Goal: Task Accomplishment & Management: Use online tool/utility

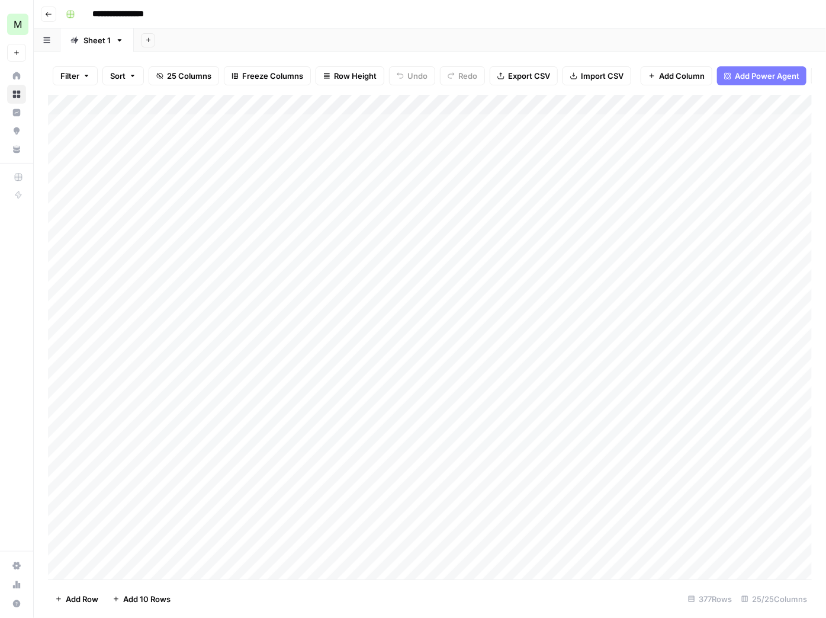
click at [605, 9] on div "**********" at bounding box center [438, 14] width 754 height 19
click at [710, 600] on div "377 Rows" at bounding box center [710, 599] width 53 height 19
click at [706, 600] on div "377 Rows" at bounding box center [710, 599] width 53 height 19
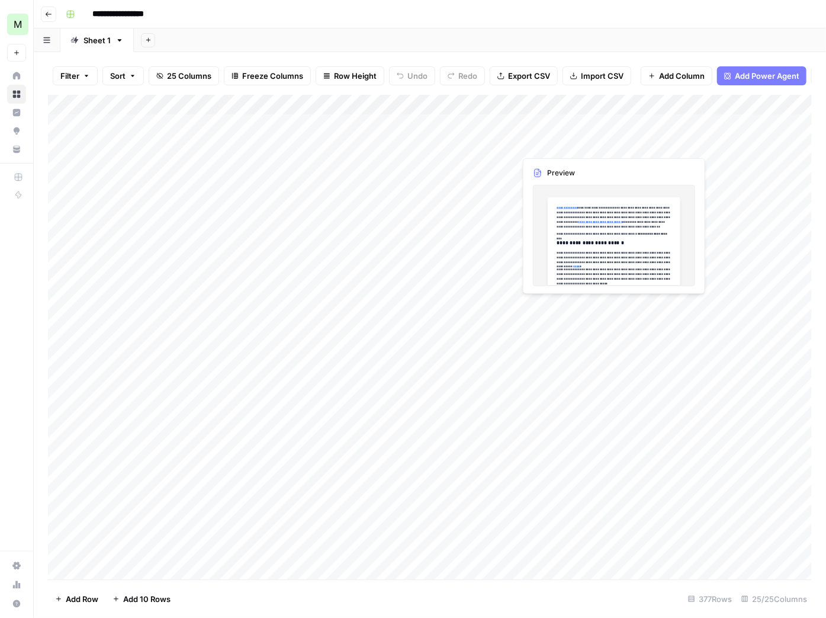
click at [558, 126] on div "Add Column" at bounding box center [430, 337] width 764 height 485
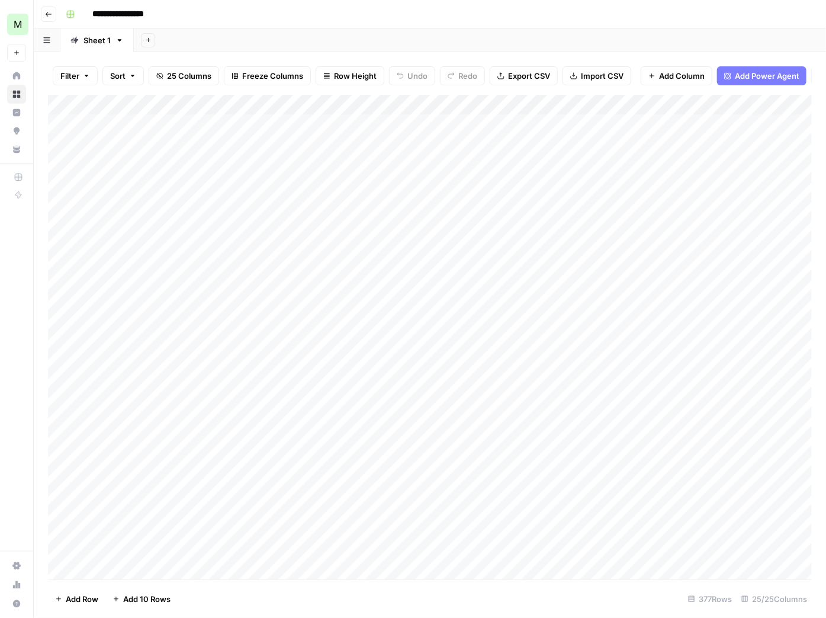
click at [613, 123] on div "Add Column" at bounding box center [430, 337] width 764 height 485
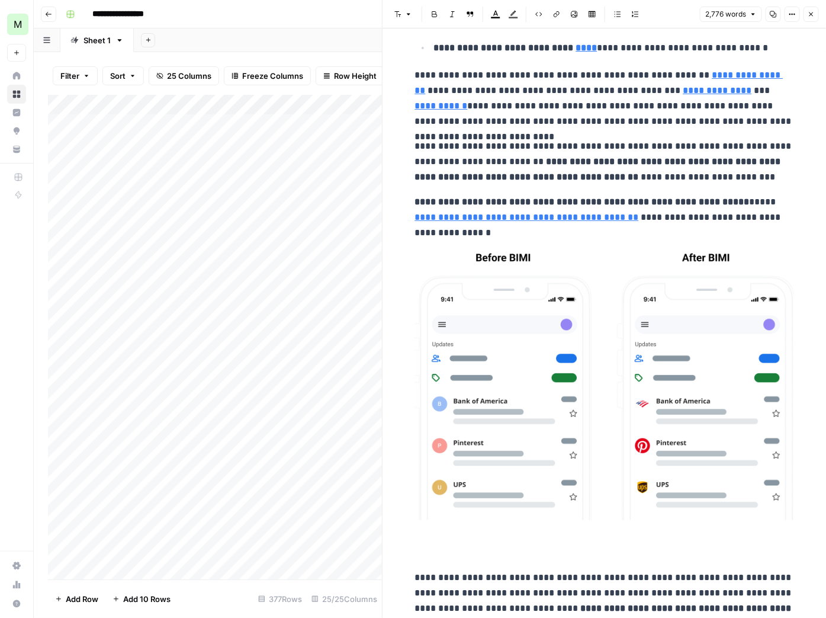
scroll to position [944, 0]
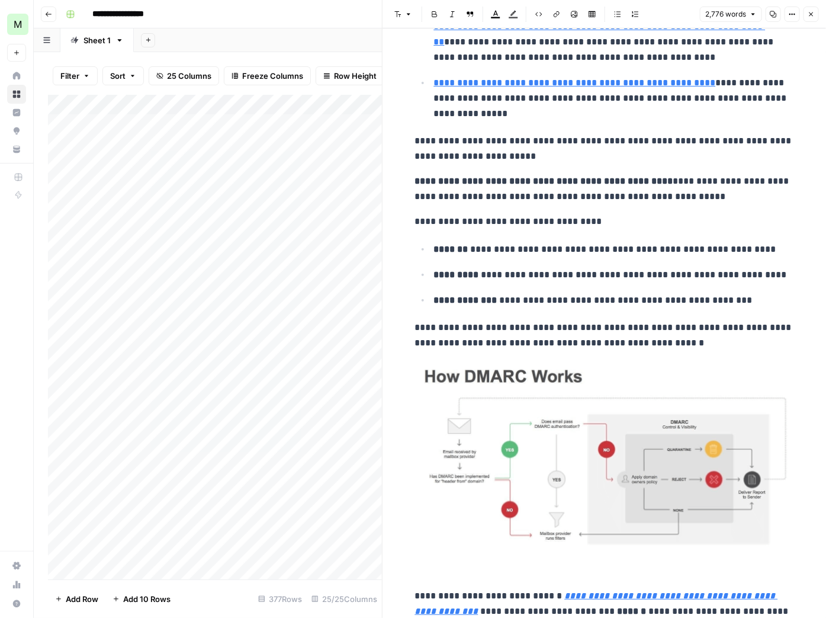
click at [593, 322] on p "**********" at bounding box center [604, 335] width 379 height 31
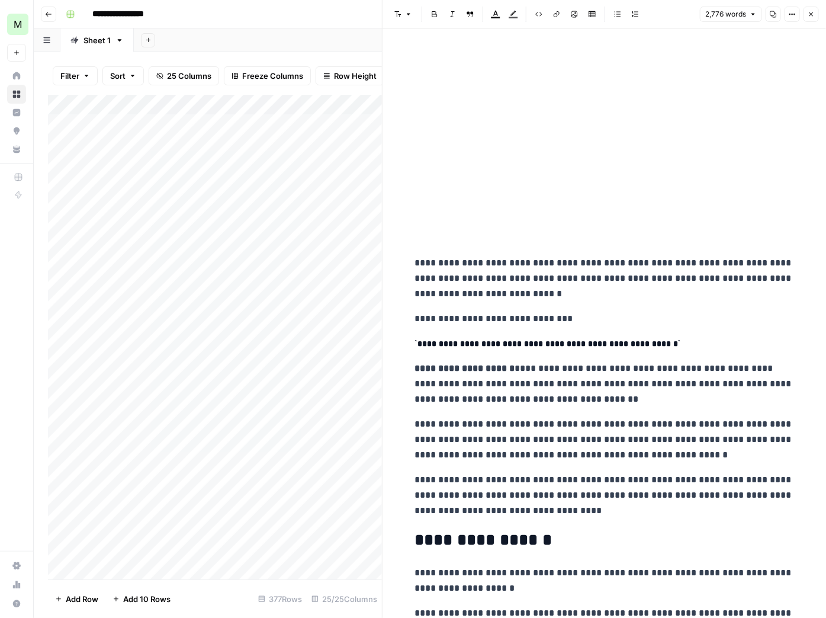
scroll to position [5034, 0]
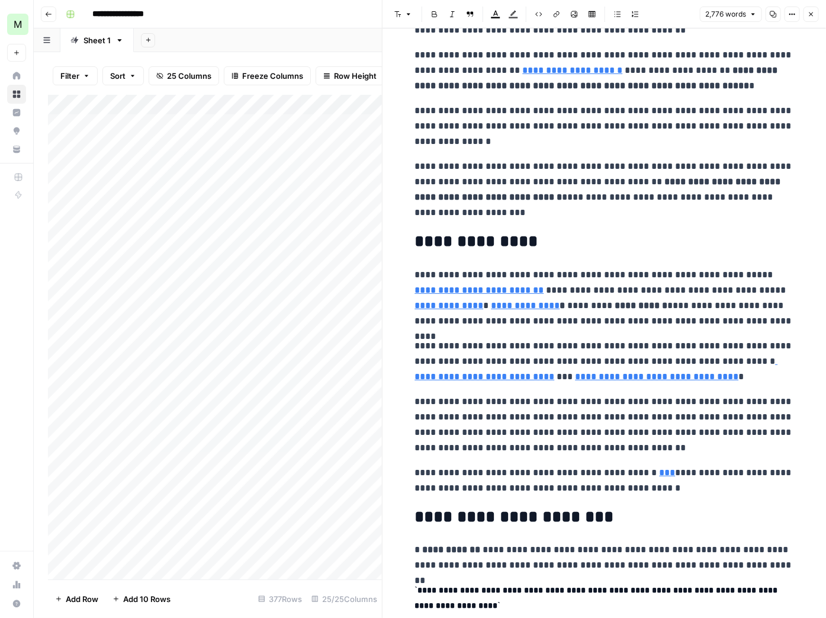
scroll to position [0, 0]
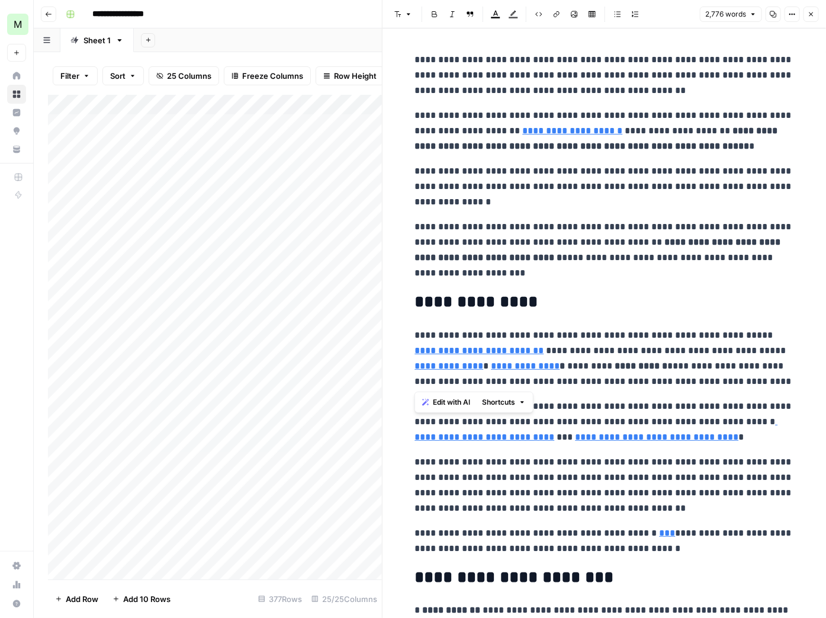
drag, startPoint x: 417, startPoint y: 333, endPoint x: 776, endPoint y: 376, distance: 361.0
click at [776, 376] on p "**********" at bounding box center [604, 359] width 379 height 62
click at [344, 41] on div "Add Sheet" at bounding box center [480, 40] width 693 height 24
click at [810, 13] on icon "button" at bounding box center [812, 14] width 4 height 4
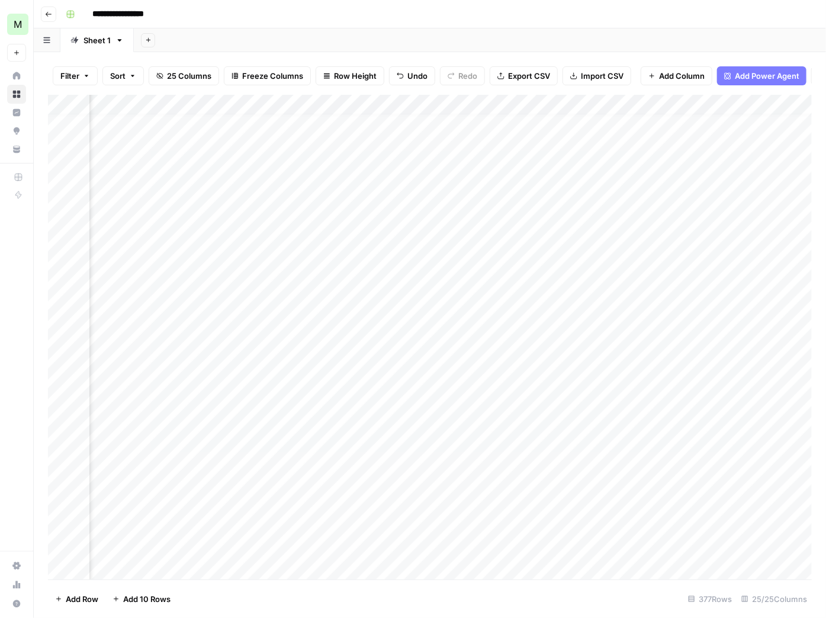
scroll to position [8, 931]
click at [392, 134] on div "Add Column" at bounding box center [430, 337] width 764 height 485
click at [411, 140] on div "Add Column" at bounding box center [430, 337] width 764 height 485
click at [399, 214] on div "Add Column" at bounding box center [430, 337] width 764 height 485
click at [399, 216] on div "Add Column" at bounding box center [430, 337] width 764 height 485
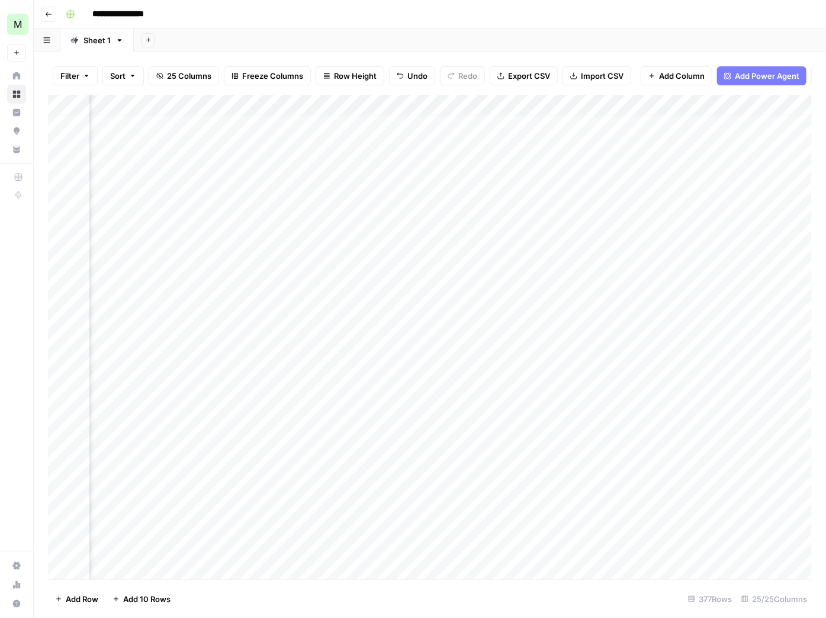
click at [385, 318] on div "Add Column" at bounding box center [430, 337] width 764 height 485
click at [363, 236] on div "Add Column" at bounding box center [430, 337] width 764 height 485
click at [446, 218] on div "Add Column" at bounding box center [430, 337] width 764 height 485
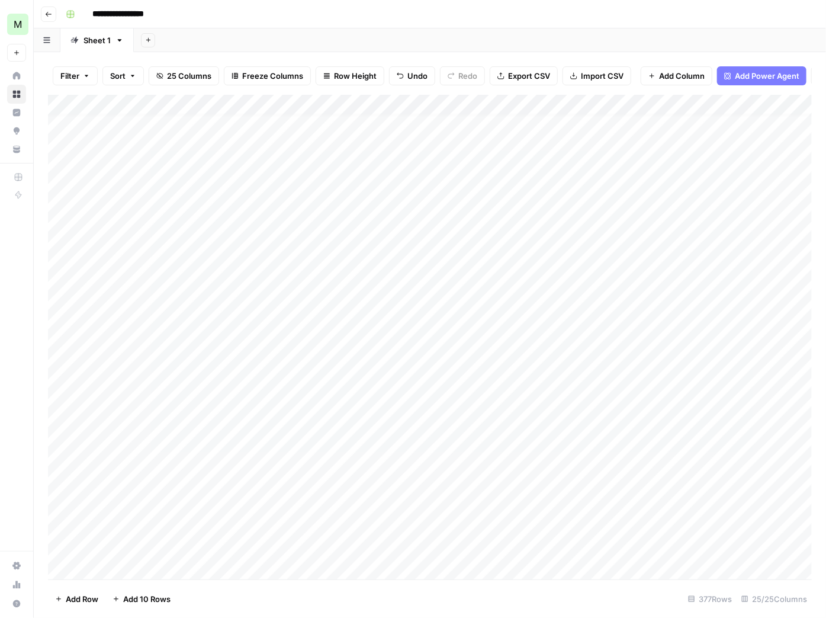
scroll to position [0, 0]
click at [147, 124] on div "Add Column" at bounding box center [430, 337] width 764 height 485
click at [153, 124] on div "Add Column" at bounding box center [430, 337] width 764 height 485
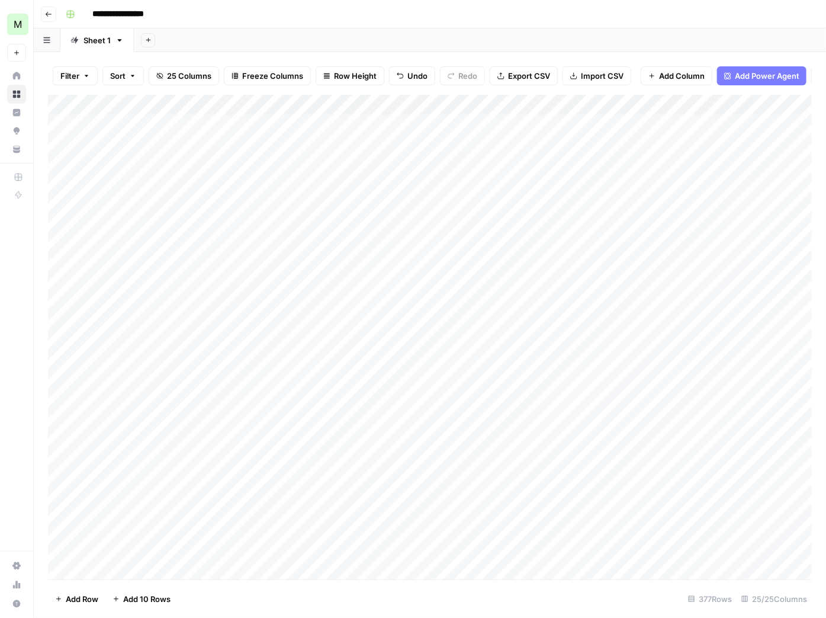
click at [153, 124] on div "Add Column" at bounding box center [430, 337] width 764 height 485
click at [153, 125] on div "Add Column" at bounding box center [430, 337] width 764 height 485
click at [189, 103] on div "Add Column" at bounding box center [430, 337] width 764 height 485
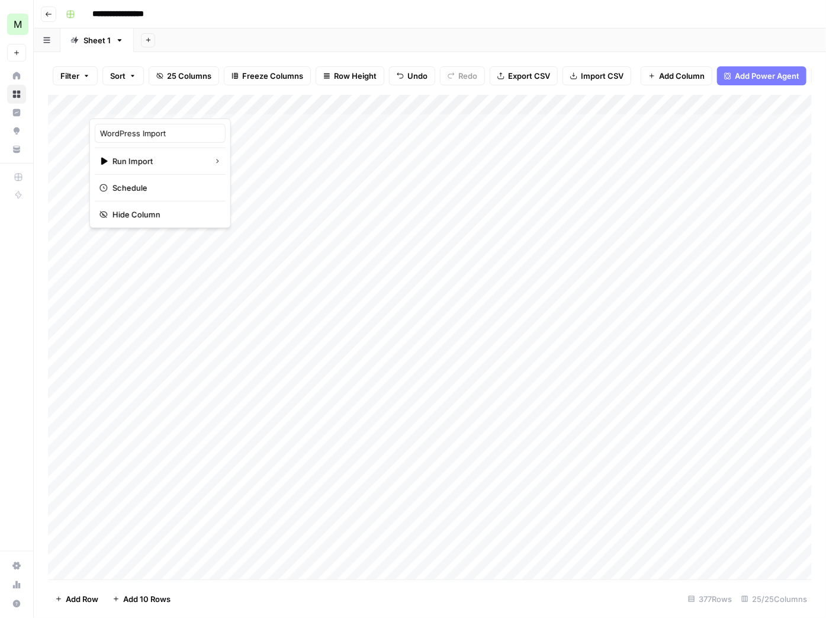
click at [761, 78] on span "Add Power Agent" at bounding box center [767, 76] width 65 height 12
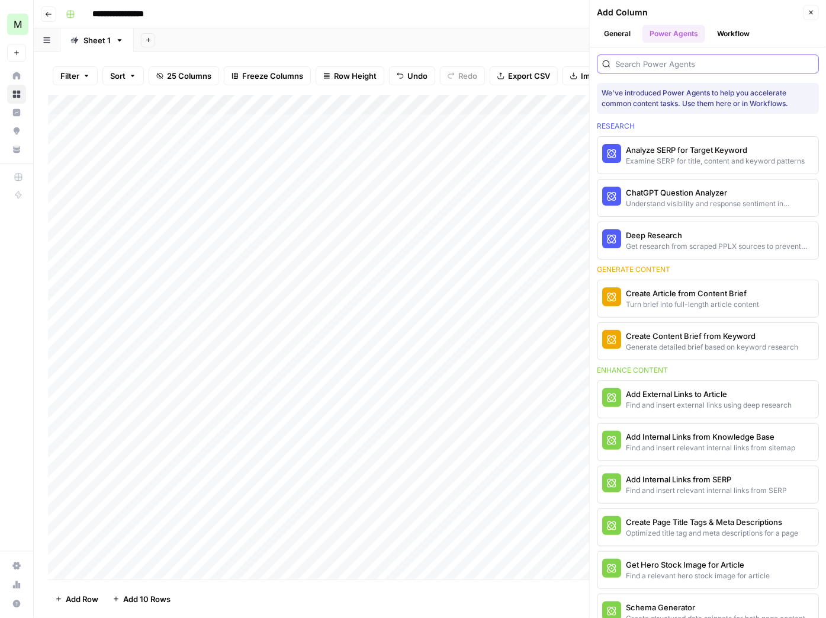
click at [665, 63] on input "search" at bounding box center [715, 64] width 198 height 12
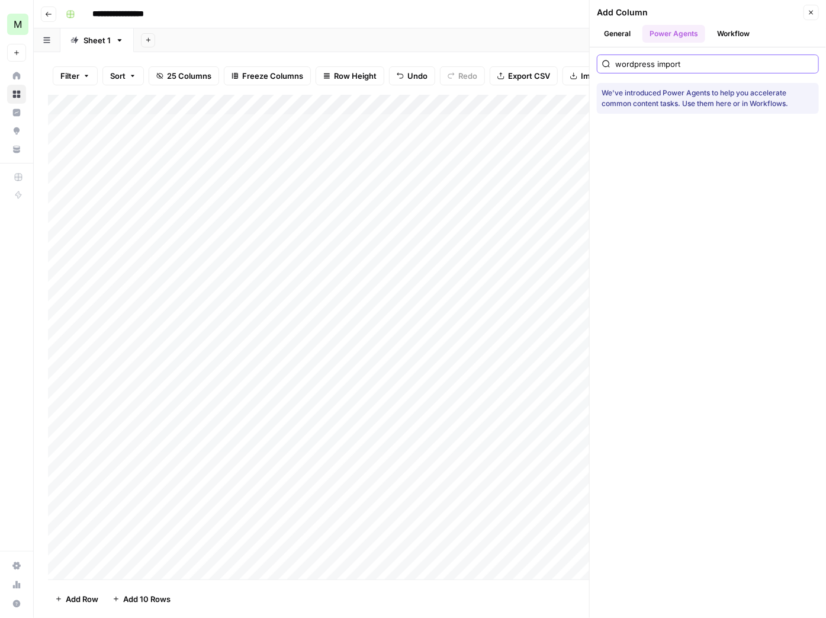
type input "wordpress import"
click at [607, 34] on button "General" at bounding box center [617, 34] width 41 height 18
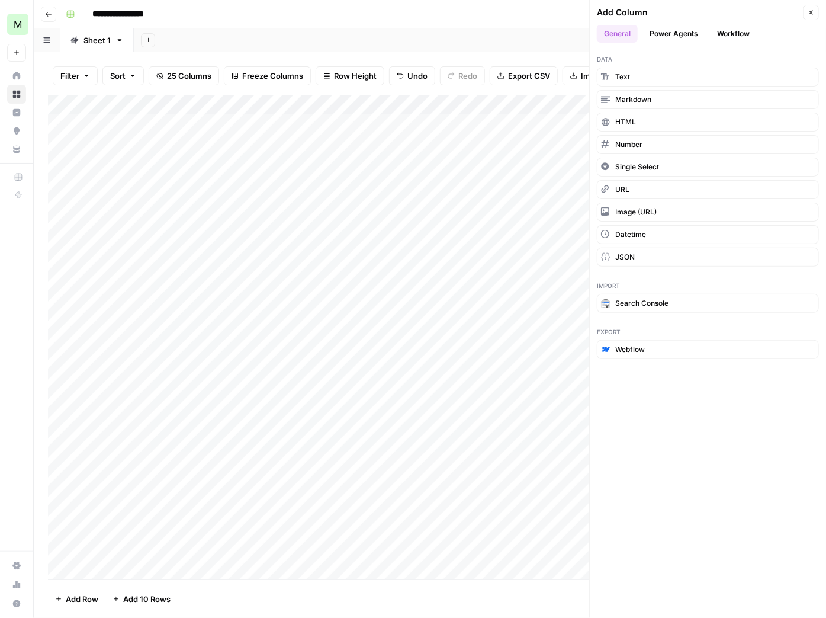
click at [730, 30] on button "Workflow" at bounding box center [733, 34] width 47 height 18
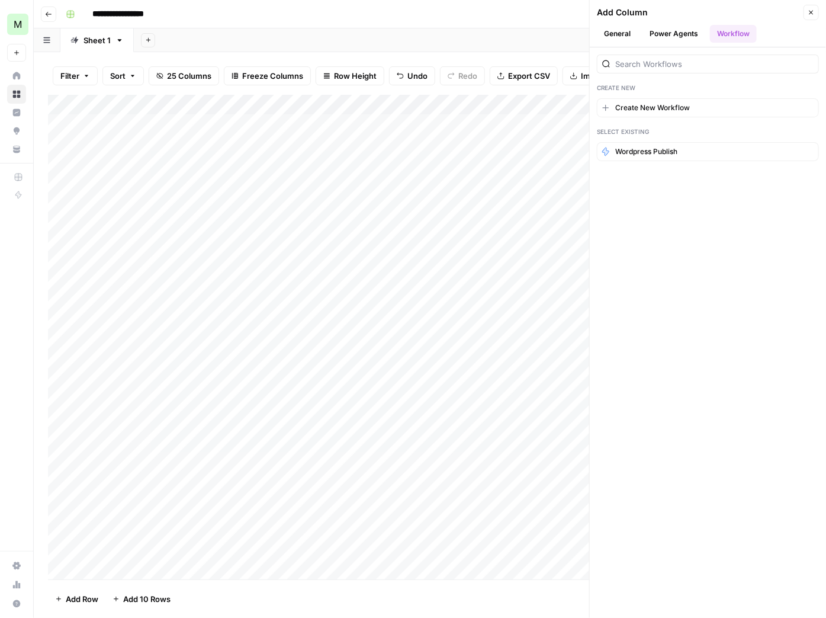
click at [620, 32] on button "General" at bounding box center [617, 34] width 41 height 18
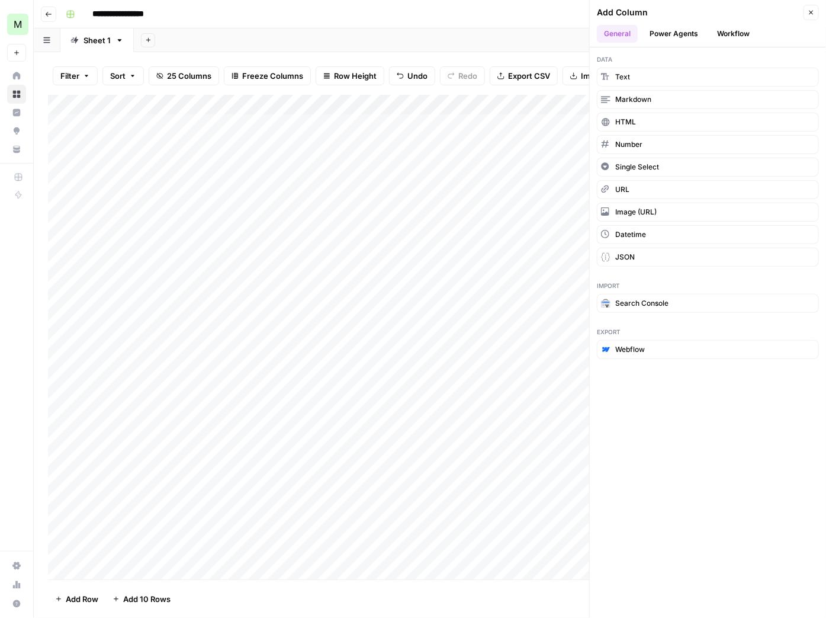
click at [771, 36] on ul "General Power Agents Workflow" at bounding box center [708, 34] width 222 height 18
click at [735, 30] on button "Workflow" at bounding box center [733, 34] width 47 height 18
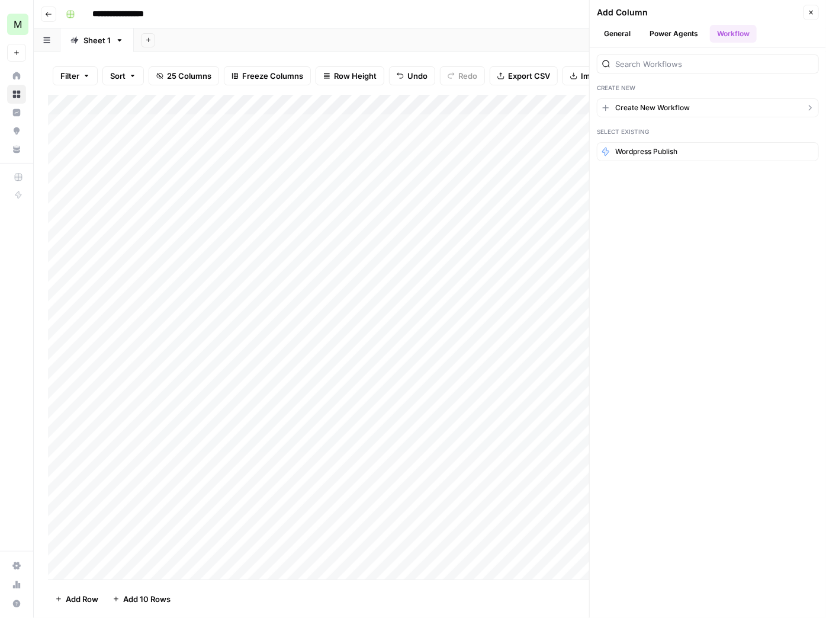
click at [673, 108] on span "Create New Workflow" at bounding box center [653, 107] width 75 height 11
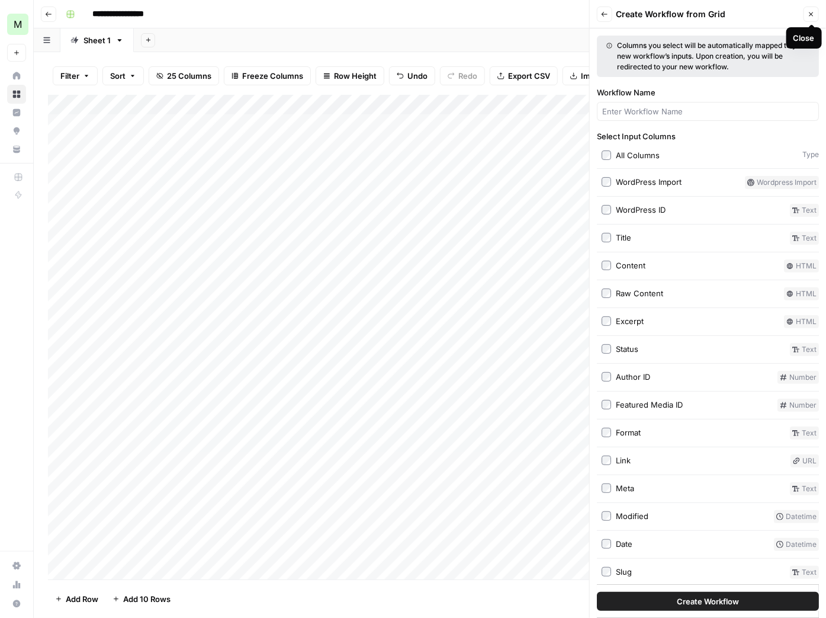
click at [809, 18] on button "Close" at bounding box center [811, 14] width 15 height 15
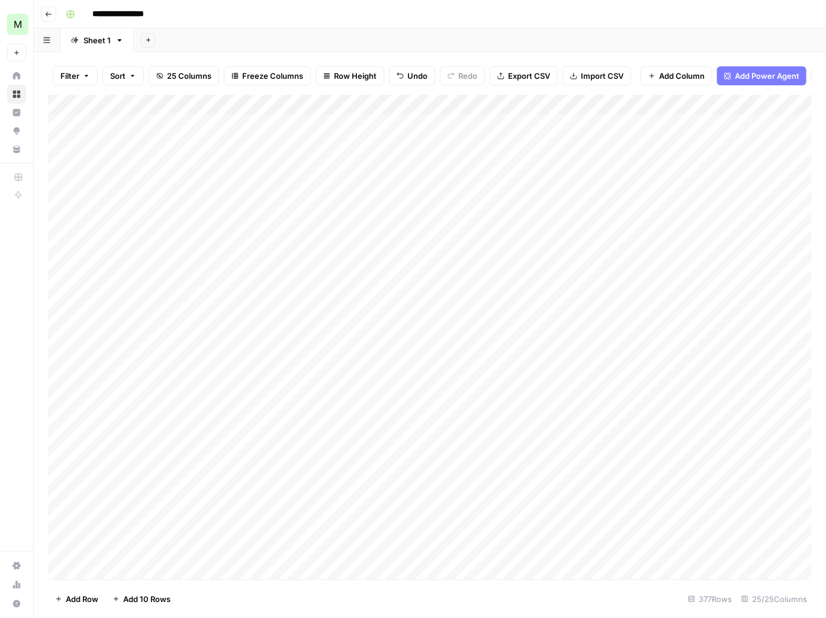
click at [615, 81] on span "Import CSV" at bounding box center [602, 76] width 43 height 12
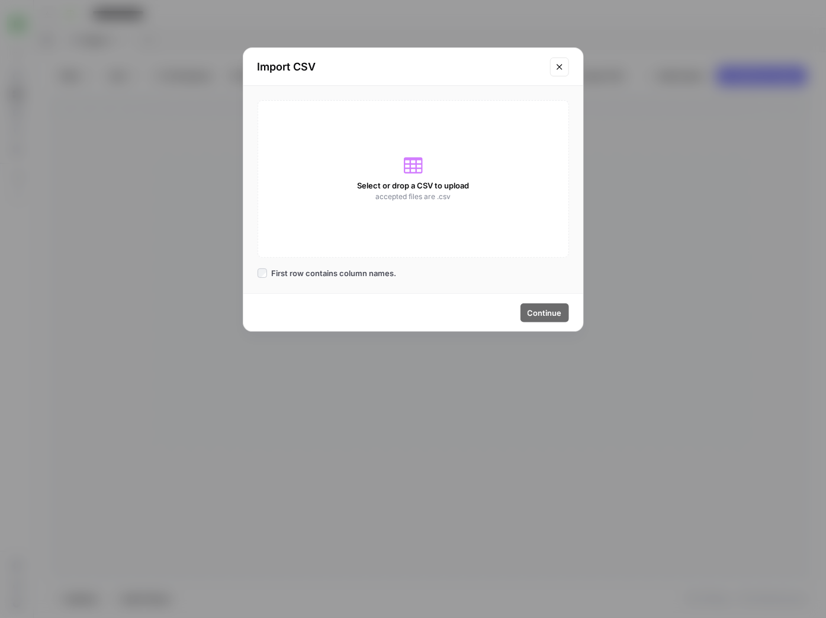
click at [563, 68] on icon "Close modal" at bounding box center [559, 66] width 9 height 9
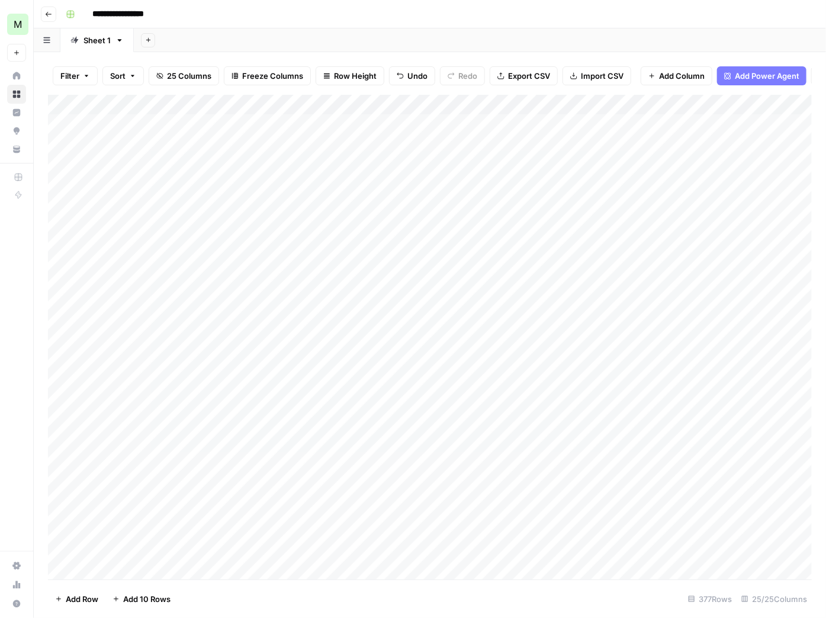
click at [762, 77] on span "Add Power Agent" at bounding box center [767, 76] width 65 height 12
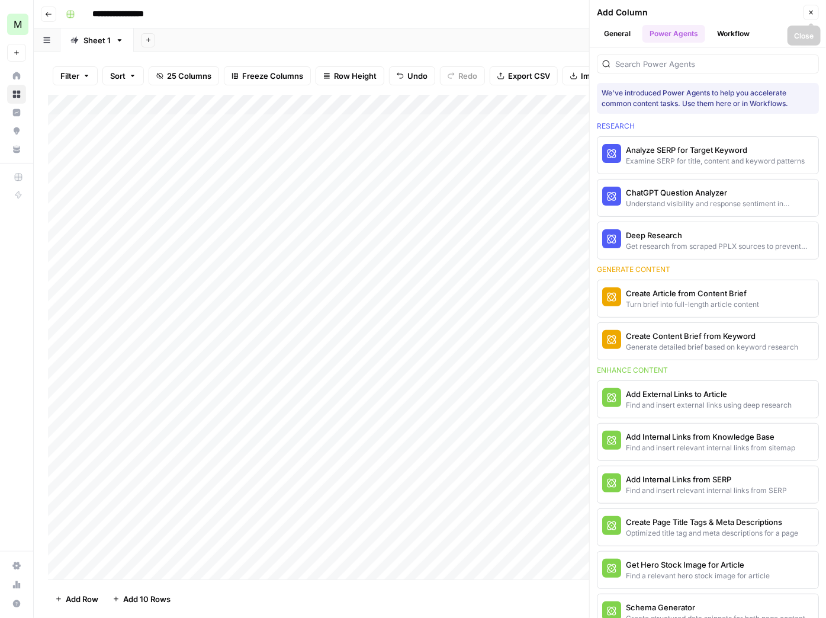
click at [812, 15] on button "Close" at bounding box center [811, 12] width 15 height 15
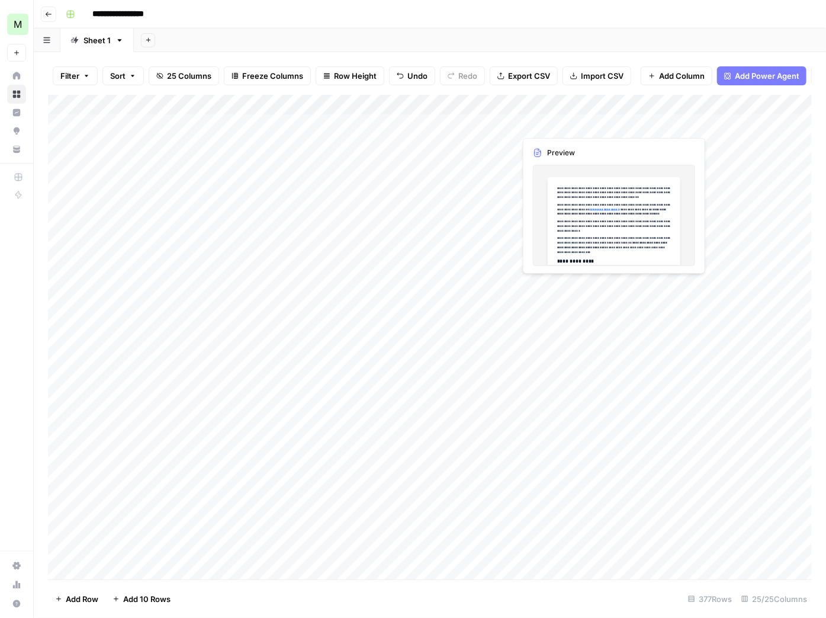
click at [574, 130] on div "Add Column" at bounding box center [430, 337] width 764 height 485
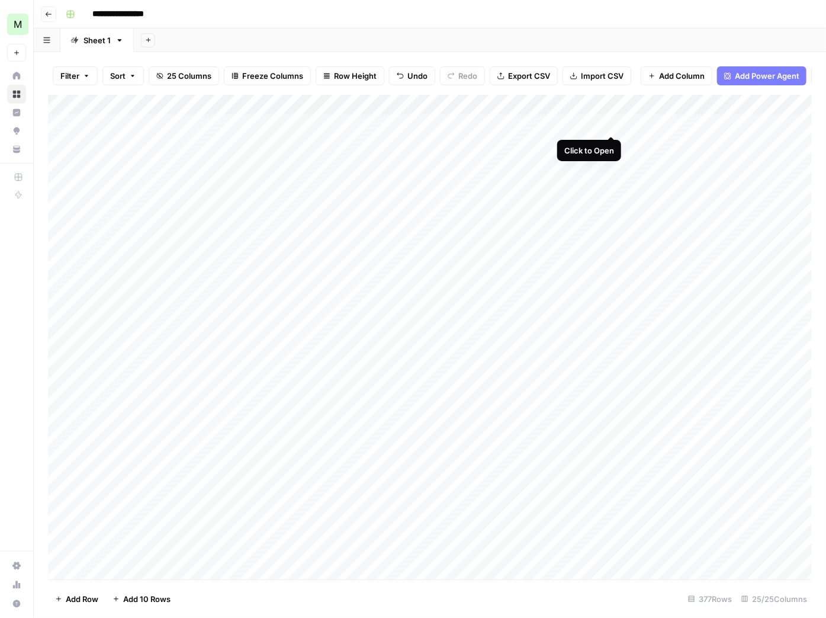
click at [615, 124] on div "Add Column" at bounding box center [430, 337] width 764 height 485
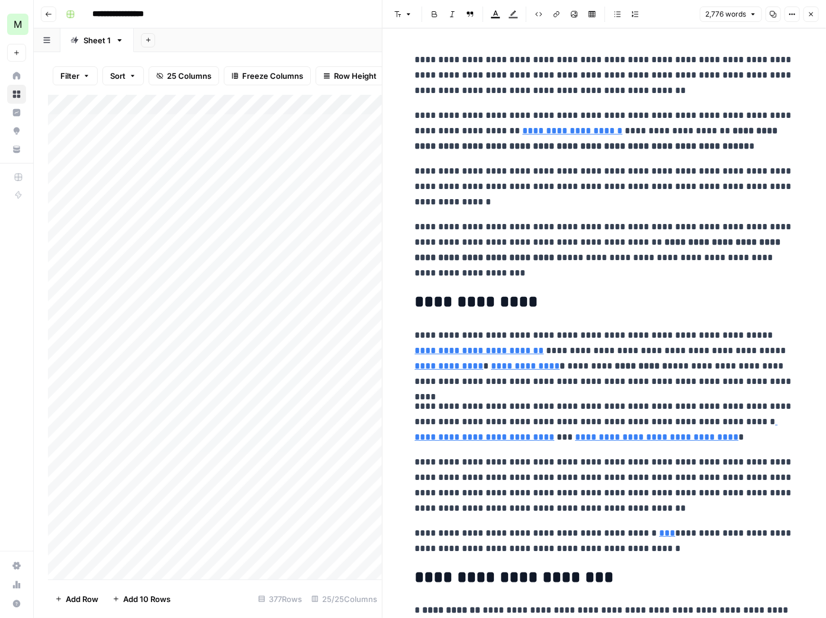
click at [818, 20] on button "Close" at bounding box center [811, 14] width 15 height 15
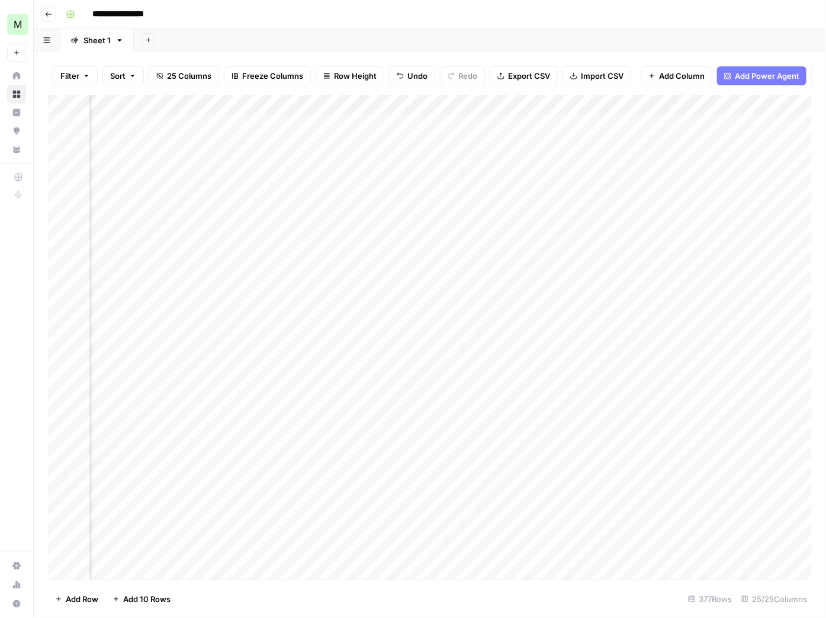
scroll to position [0, 1833]
click at [469, 126] on div "Add Column" at bounding box center [430, 337] width 764 height 485
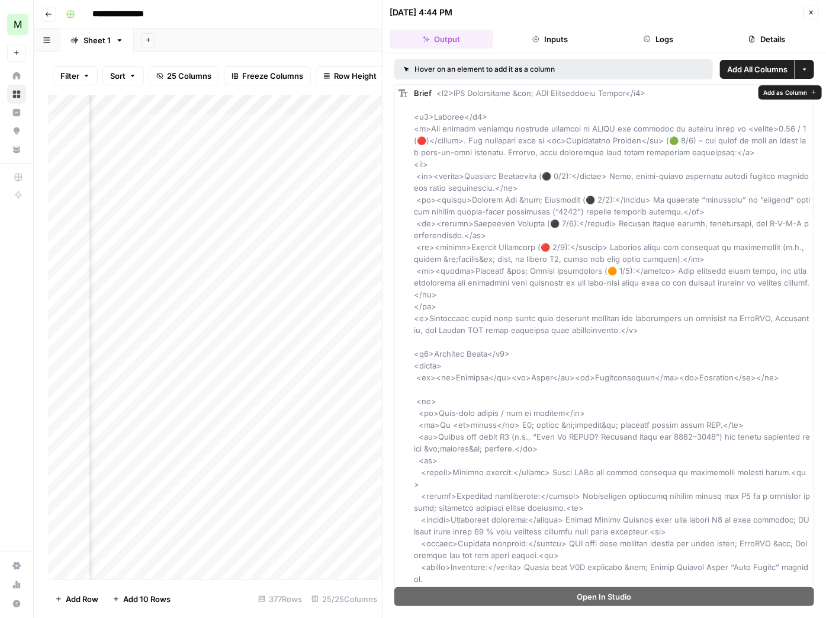
drag, startPoint x: 458, startPoint y: 127, endPoint x: 465, endPoint y: 140, distance: 14.8
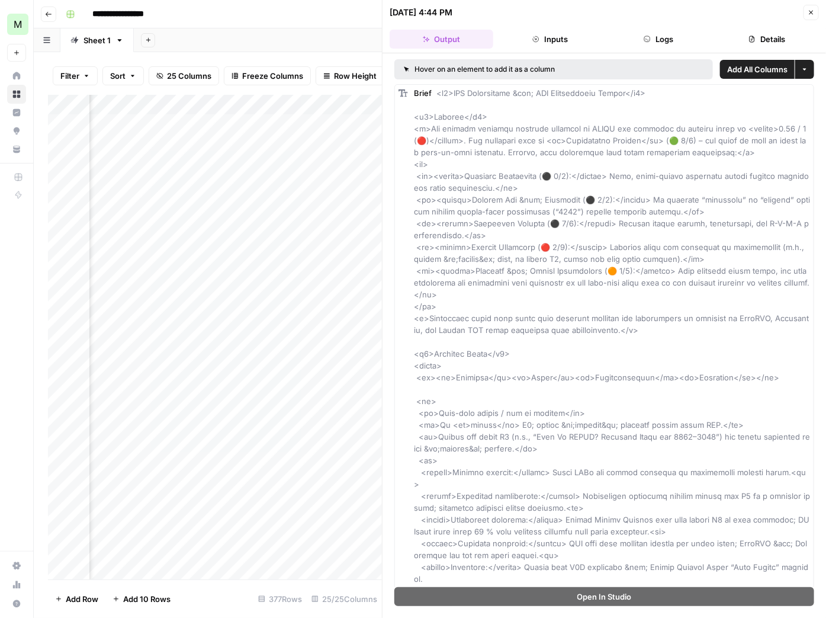
click at [812, 12] on icon "button" at bounding box center [811, 12] width 7 height 7
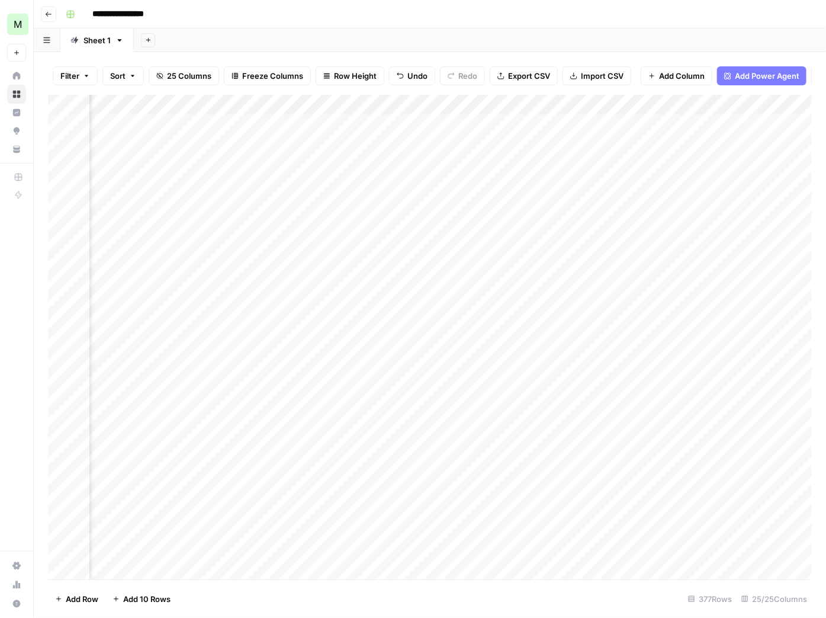
click at [783, 71] on span "Add Power Agent" at bounding box center [767, 76] width 65 height 12
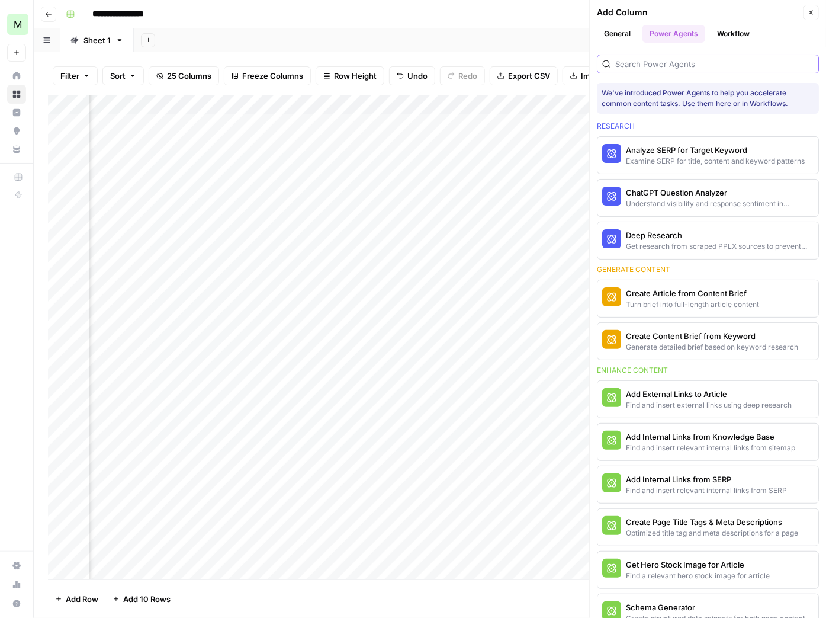
click at [697, 63] on input "search" at bounding box center [715, 64] width 198 height 12
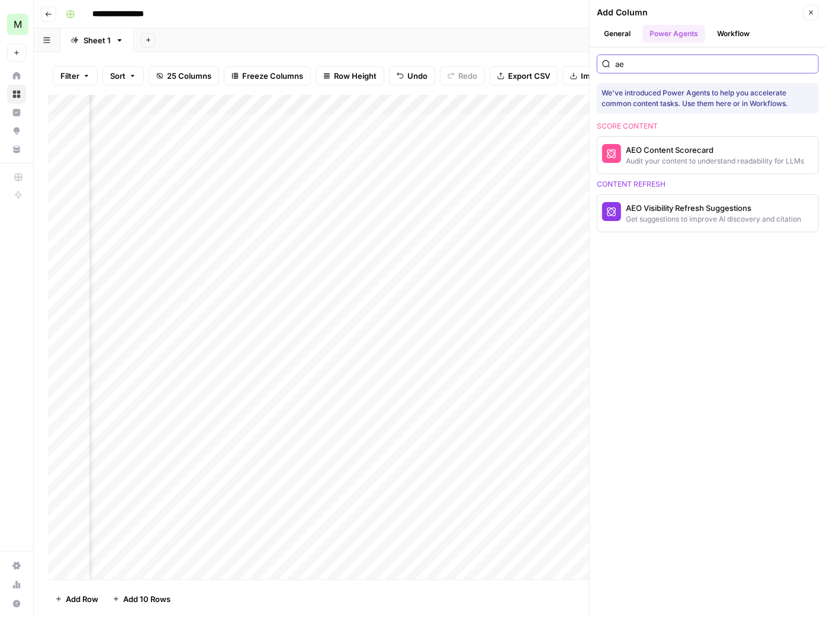
type input "aeo"
click at [808, 66] on input "aeo" at bounding box center [715, 64] width 198 height 12
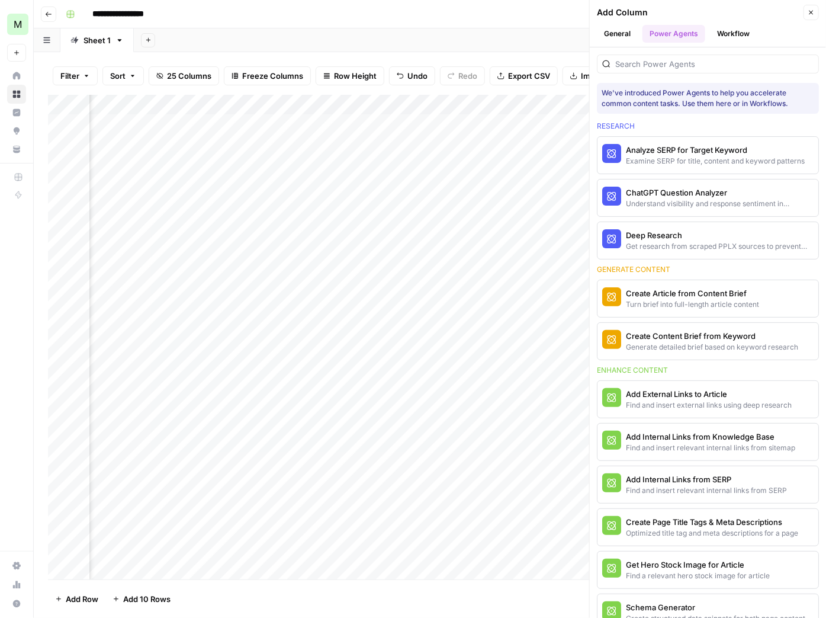
click at [812, 9] on icon "button" at bounding box center [811, 12] width 7 height 7
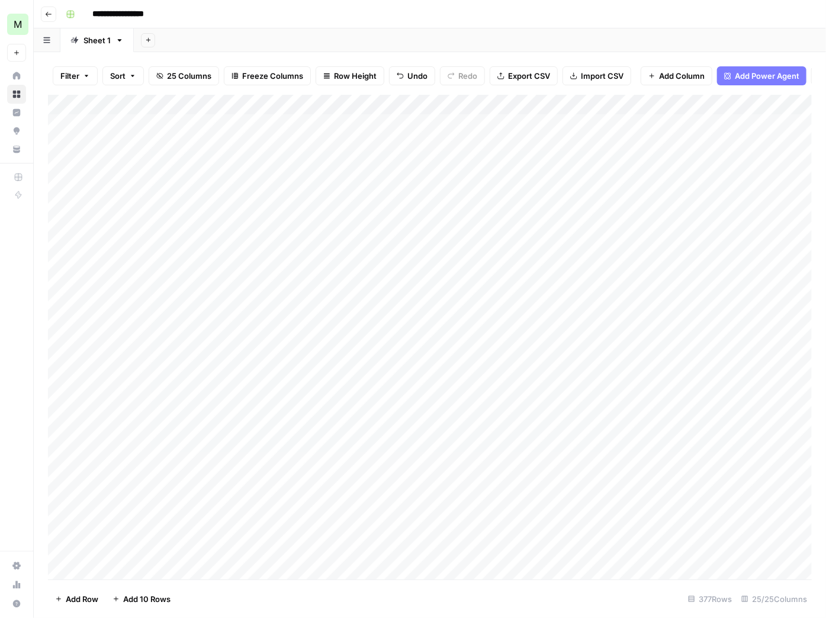
click at [784, 72] on span "Add Power Agent" at bounding box center [767, 76] width 65 height 12
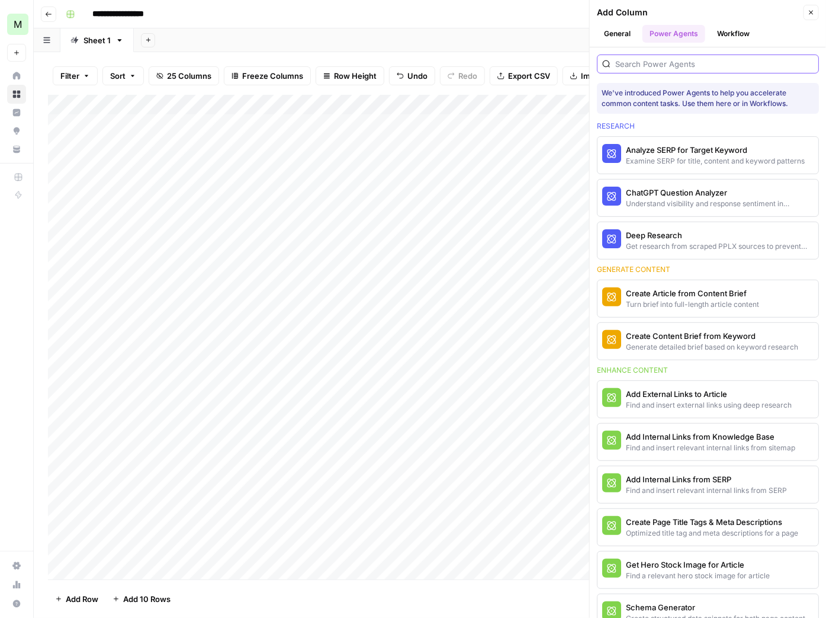
click at [671, 58] on input "search" at bounding box center [715, 64] width 198 height 12
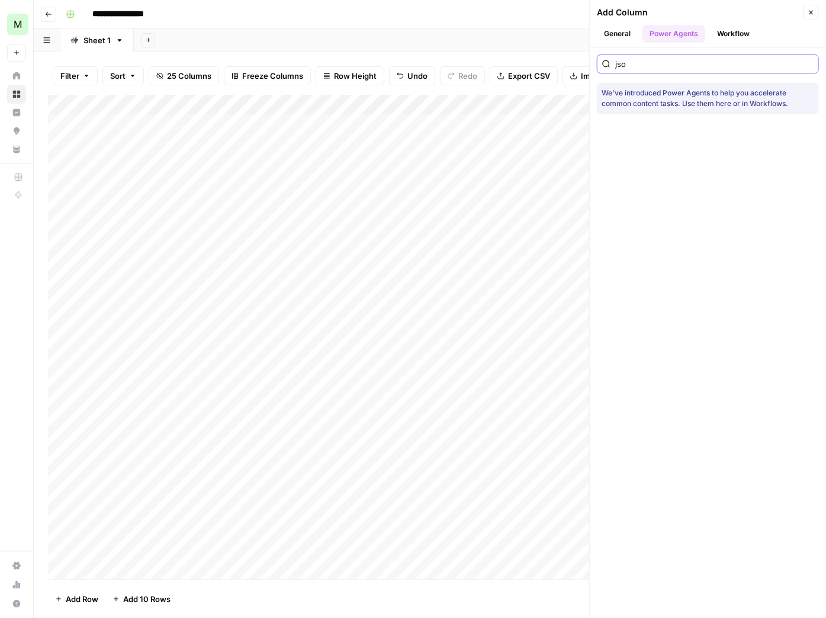
type input "json"
drag, startPoint x: 809, startPoint y: 63, endPoint x: 810, endPoint y: 49, distance: 13.7
click at [809, 62] on input "json" at bounding box center [715, 64] width 198 height 12
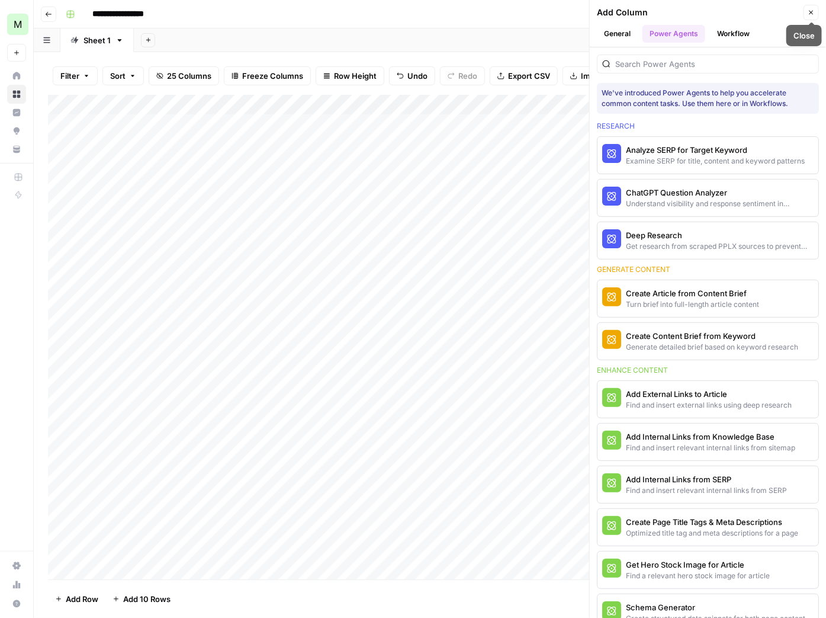
click at [818, 15] on button "Close" at bounding box center [811, 12] width 15 height 15
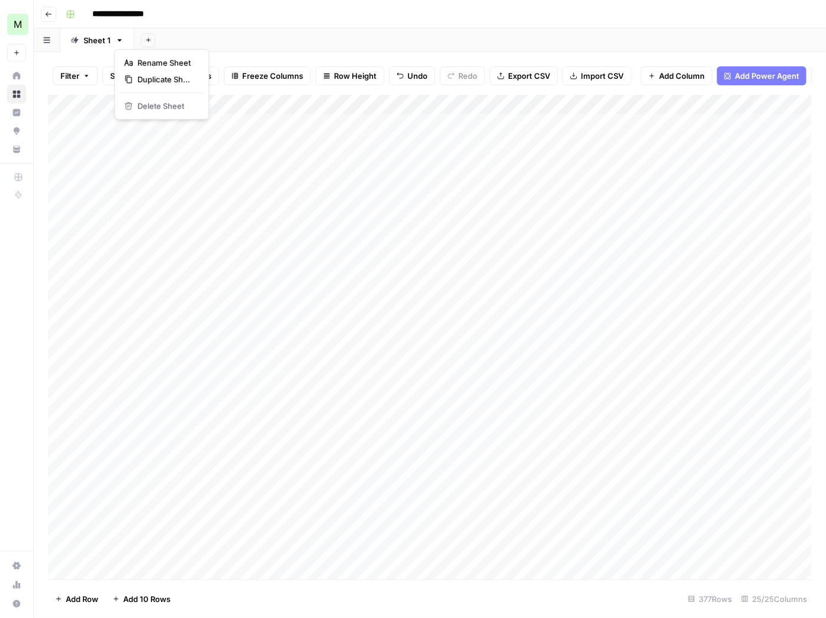
click at [116, 37] on icon "button" at bounding box center [120, 40] width 8 height 8
click at [116, 39] on icon "button" at bounding box center [120, 40] width 8 height 8
click at [43, 41] on icon "button" at bounding box center [46, 40] width 7 height 7
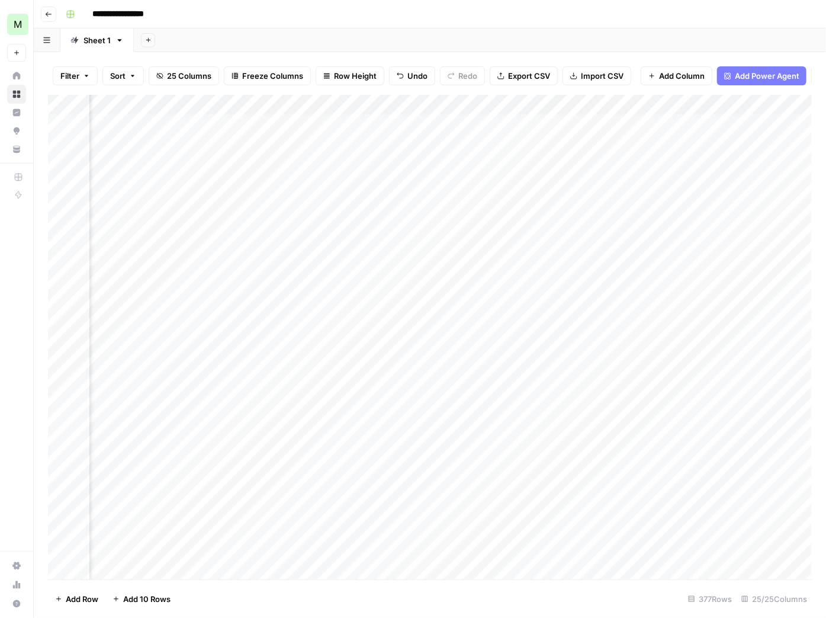
click at [771, 73] on span "Add Power Agent" at bounding box center [767, 76] width 65 height 12
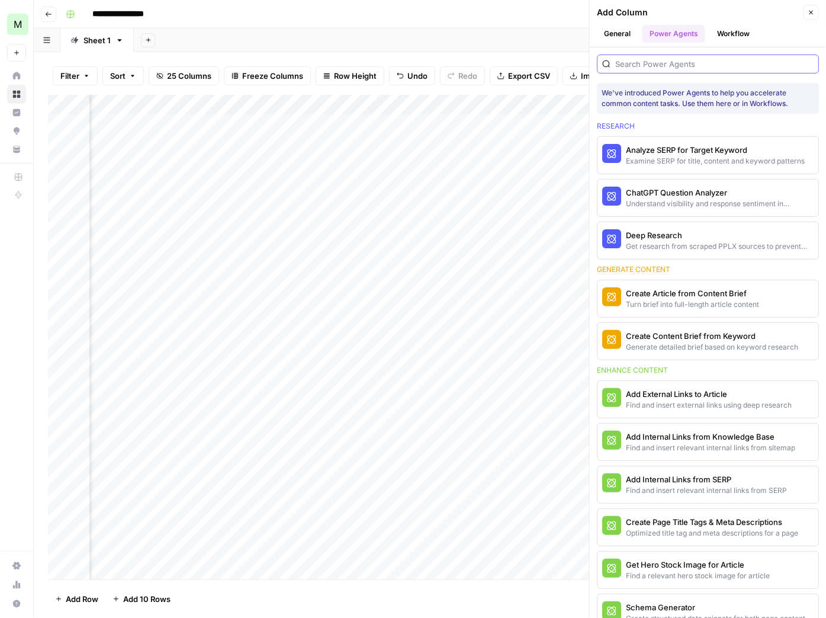
click at [708, 60] on input "search" at bounding box center [715, 64] width 198 height 12
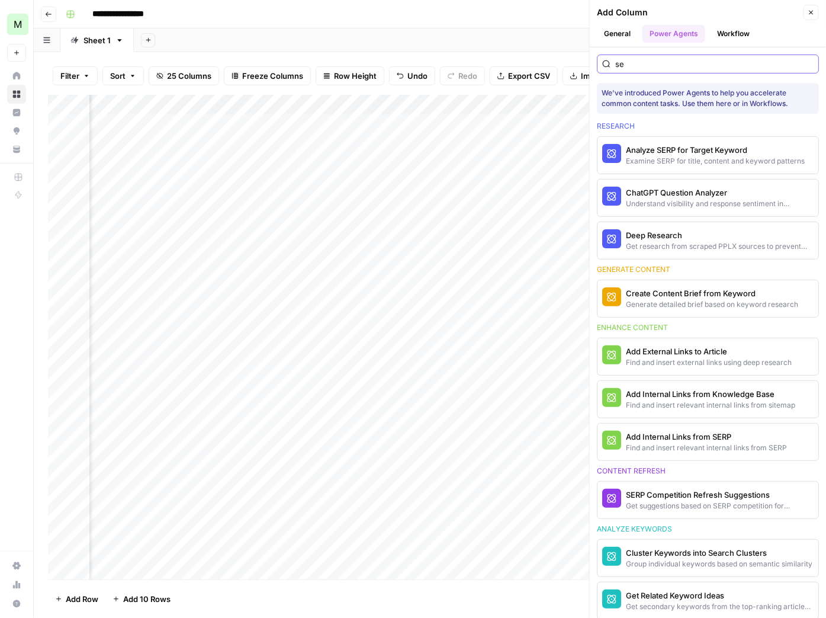
type input "seo"
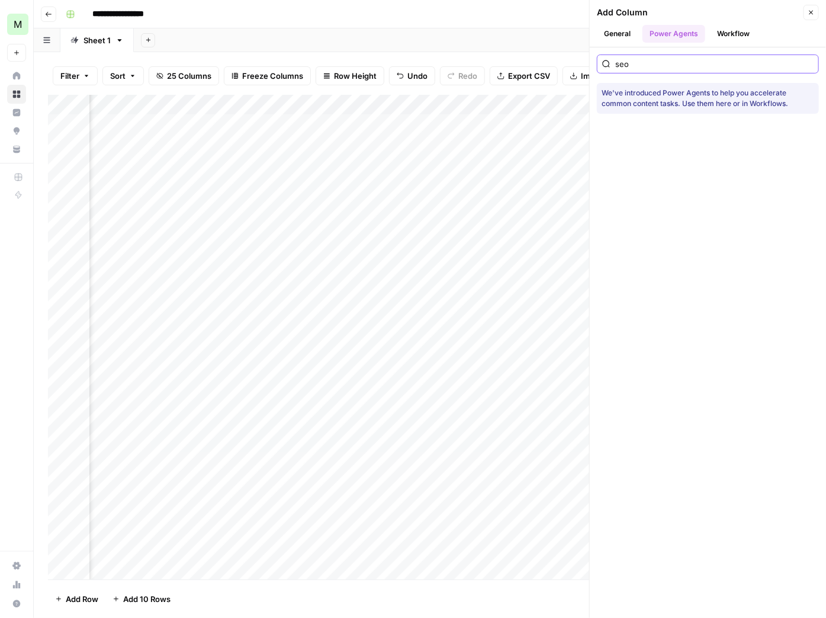
click at [813, 63] on input "seo" at bounding box center [715, 64] width 198 height 12
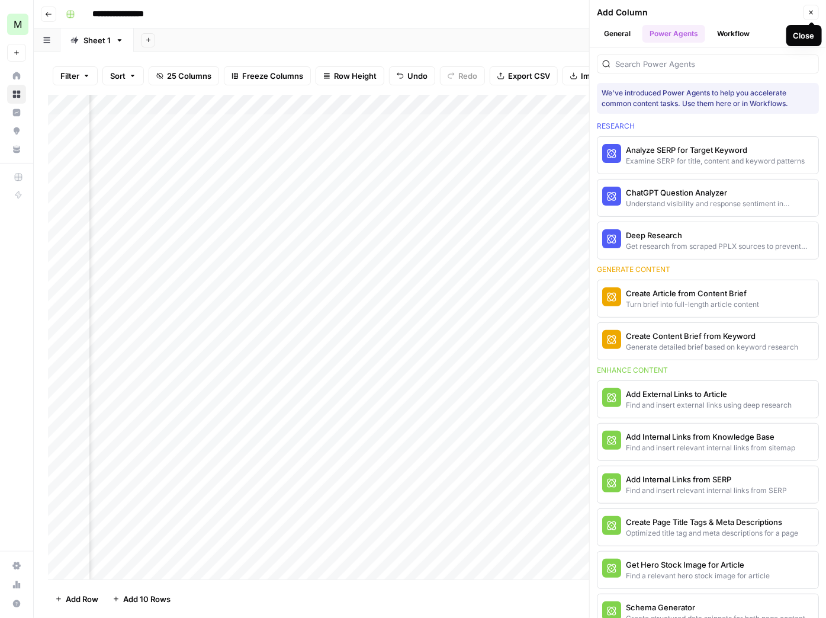
click at [733, 32] on button "Workflow" at bounding box center [733, 34] width 47 height 18
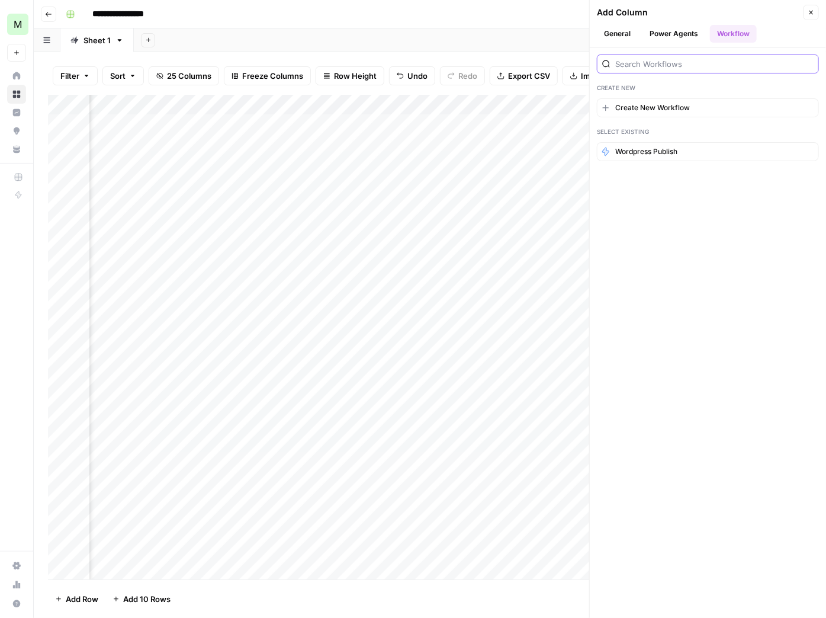
click at [716, 59] on input "search" at bounding box center [715, 64] width 198 height 12
type input "seo"
click at [624, 31] on button "General" at bounding box center [617, 34] width 41 height 18
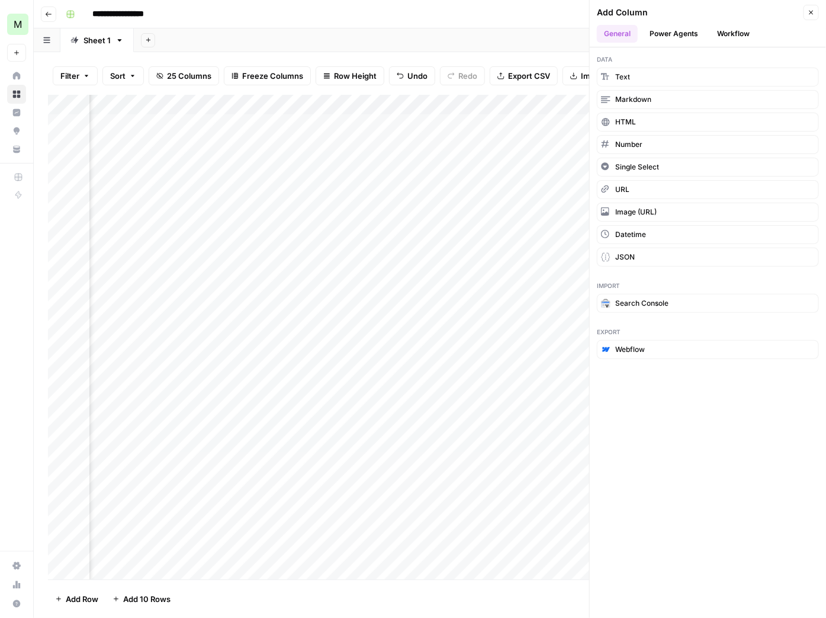
click at [678, 37] on button "Power Agents" at bounding box center [674, 34] width 63 height 18
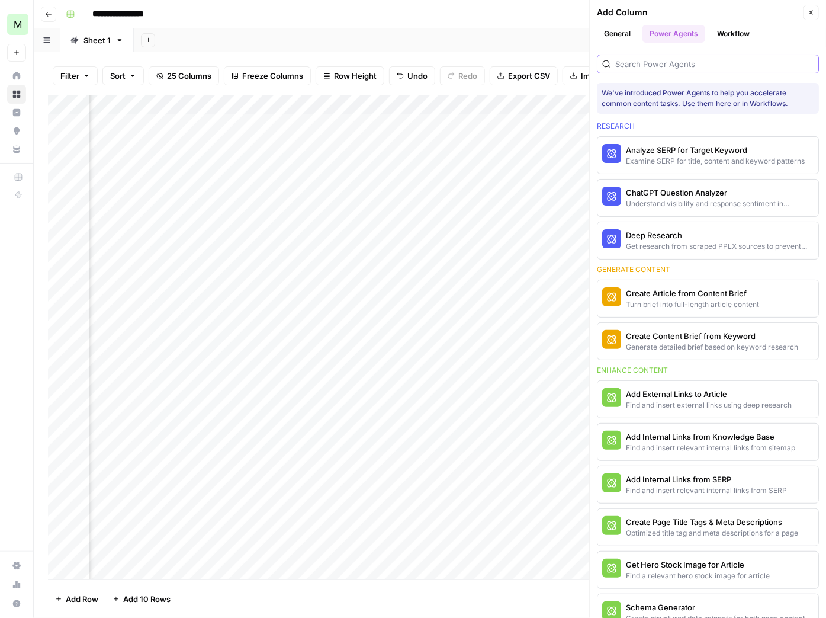
click at [674, 63] on input "search" at bounding box center [715, 64] width 198 height 12
type input "ae"
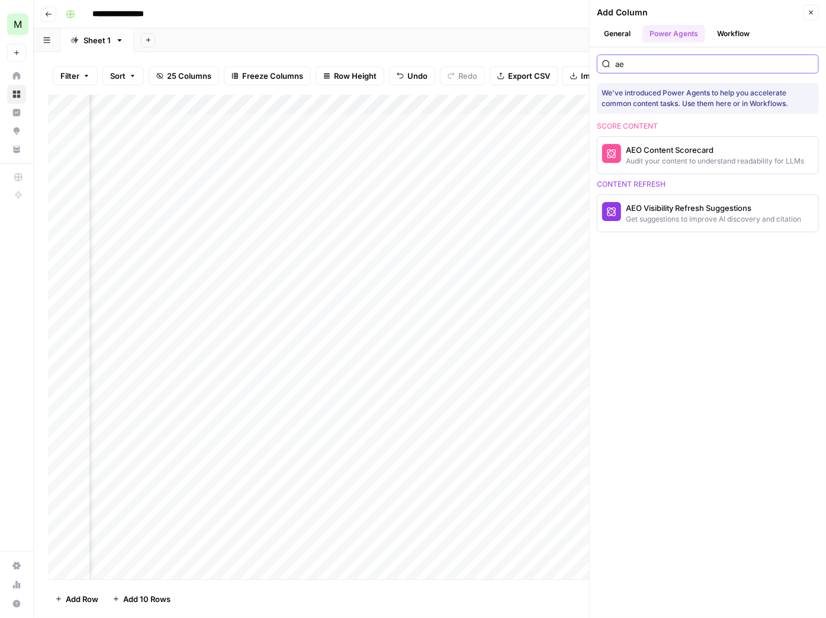
click at [672, 65] on input "ae" at bounding box center [715, 64] width 198 height 12
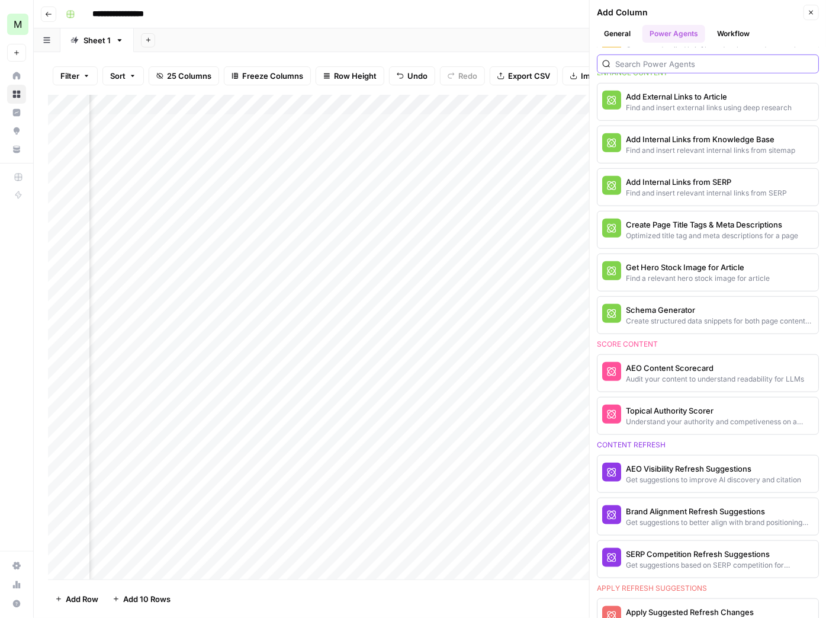
scroll to position [0, 0]
click at [815, 11] on icon "button" at bounding box center [811, 12] width 7 height 7
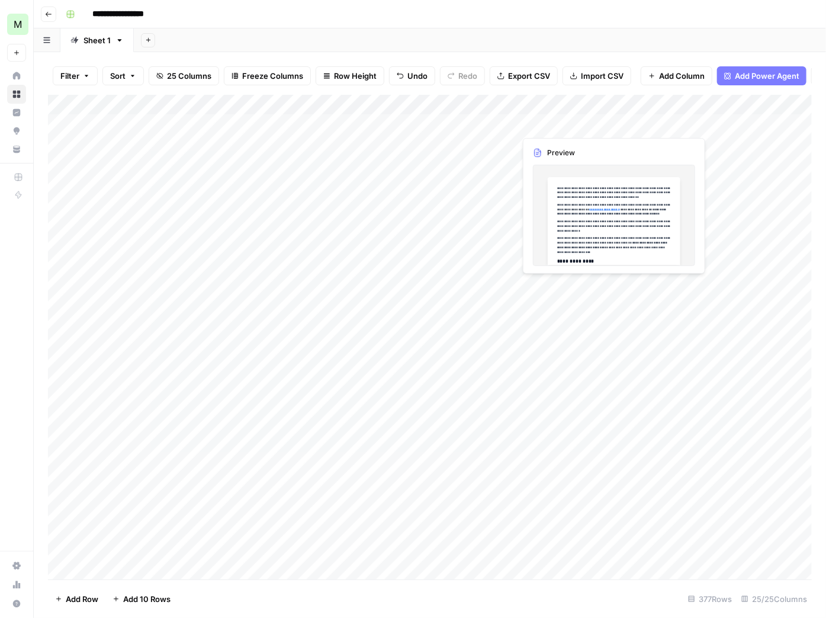
click at [574, 126] on div "Add Column" at bounding box center [430, 337] width 764 height 485
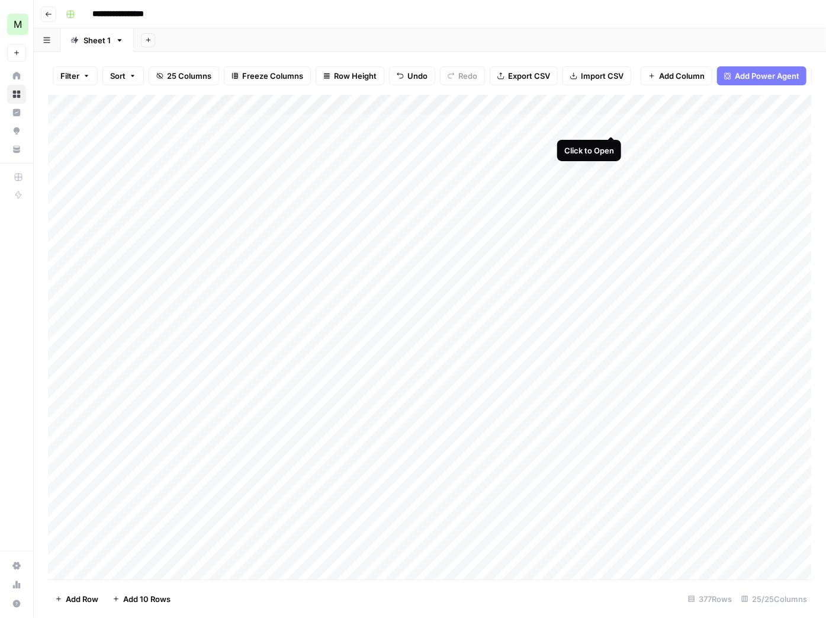
click at [611, 126] on div "Add Column" at bounding box center [430, 337] width 764 height 485
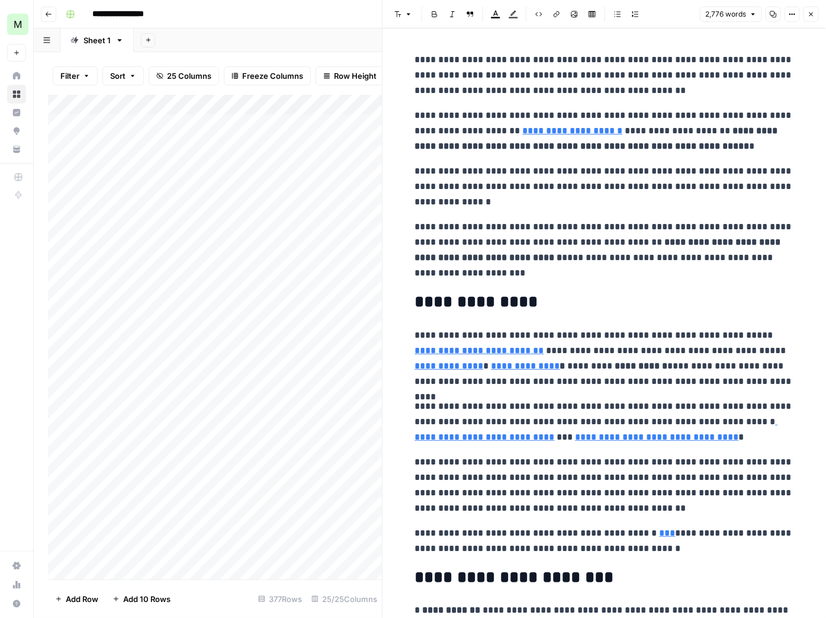
drag, startPoint x: 812, startPoint y: 18, endPoint x: 710, endPoint y: 84, distance: 120.5
click at [812, 18] on button "Close" at bounding box center [811, 14] width 15 height 15
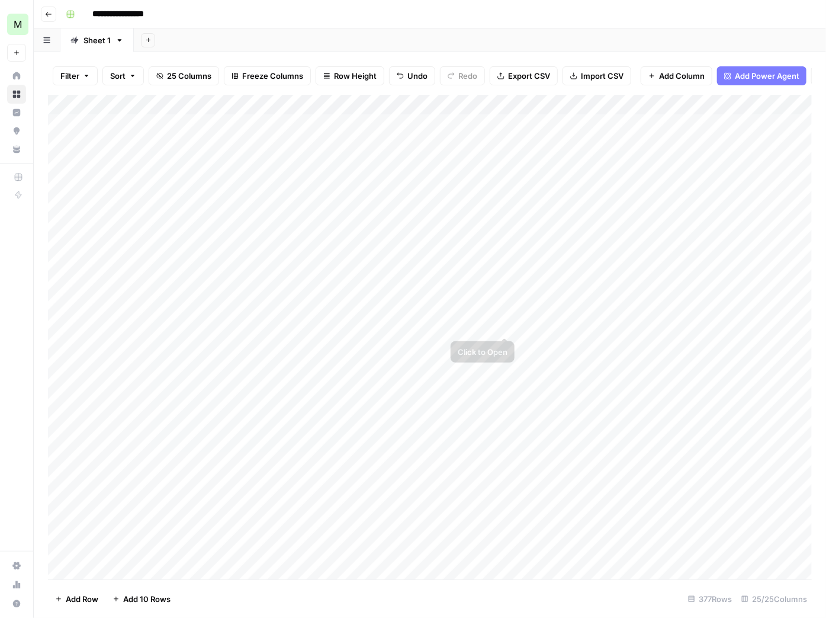
click at [565, 319] on div "Add Column" at bounding box center [430, 337] width 764 height 485
click at [610, 321] on div "Add Column" at bounding box center [430, 337] width 764 height 485
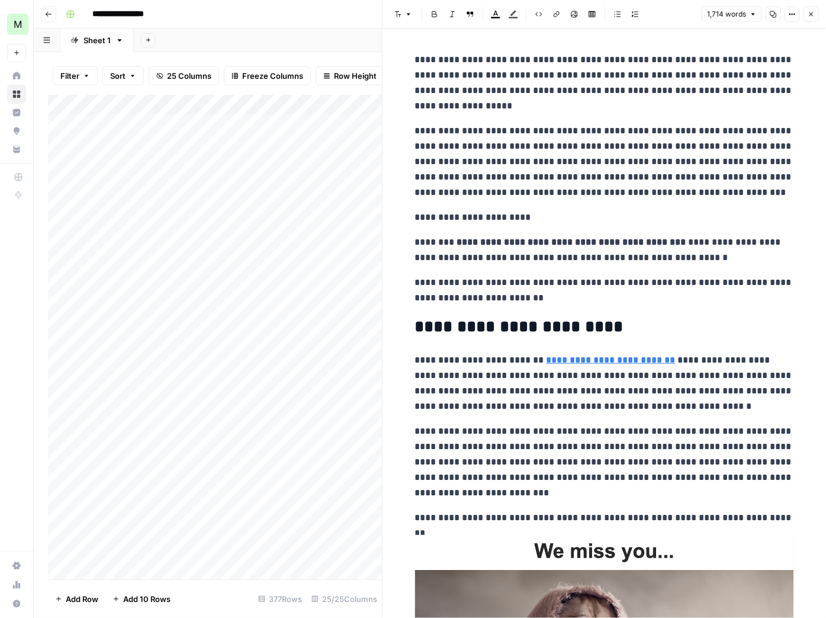
click at [568, 151] on p "**********" at bounding box center [604, 161] width 379 height 77
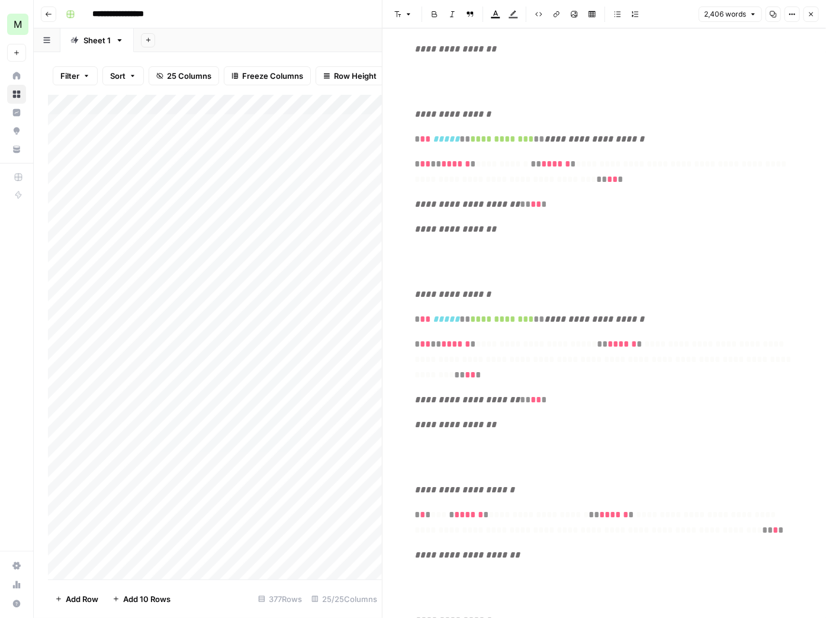
scroll to position [3949, 0]
click at [813, 17] on icon "button" at bounding box center [811, 14] width 7 height 7
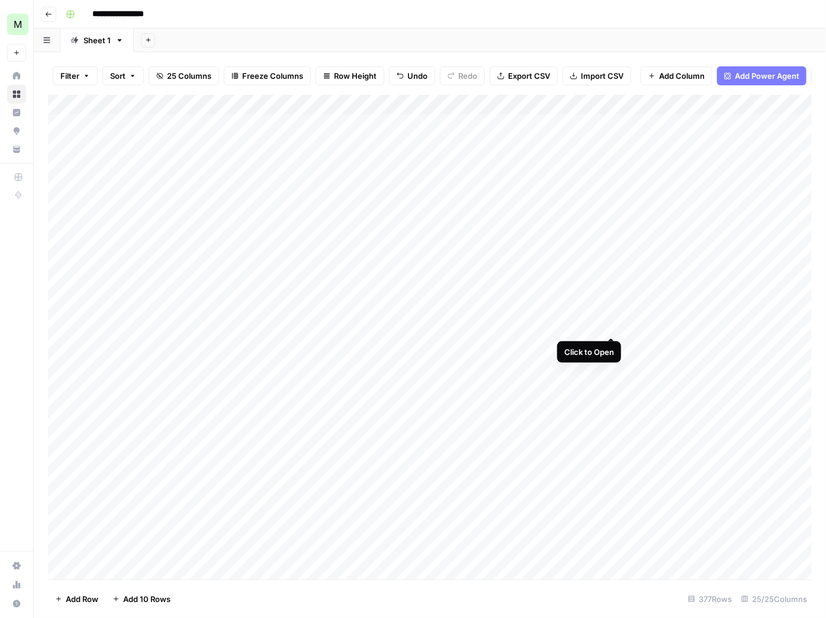
click at [610, 325] on div "Add Column" at bounding box center [430, 337] width 764 height 485
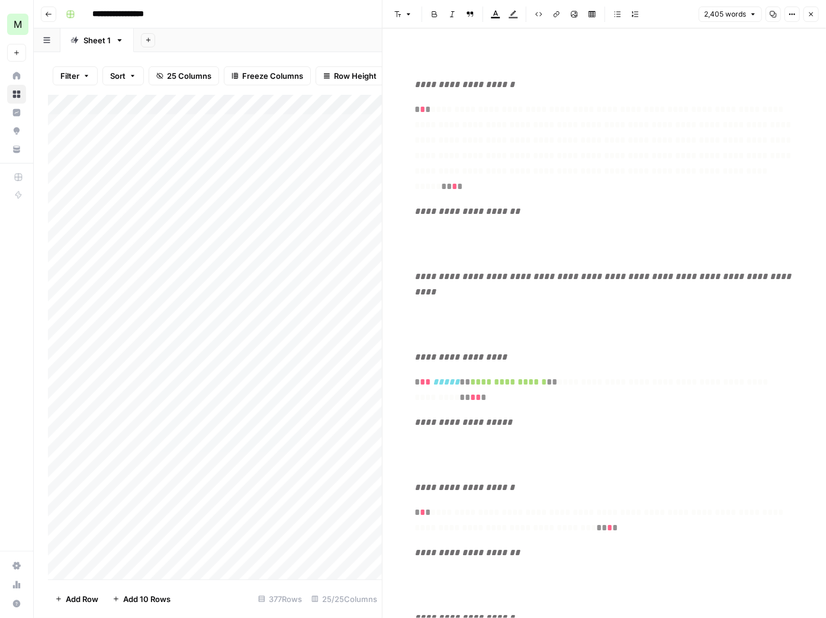
click at [812, 17] on icon "button" at bounding box center [811, 14] width 7 height 7
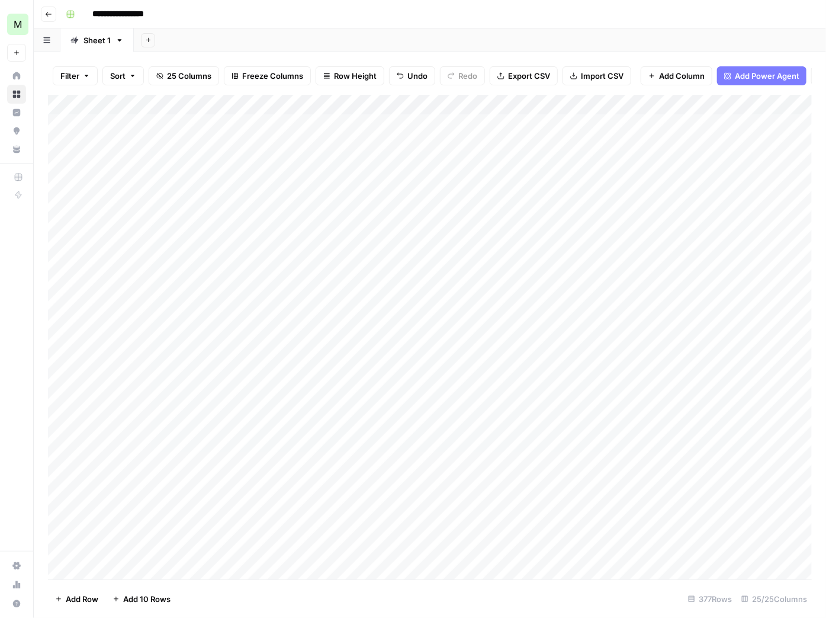
click at [76, 326] on div "Add Column" at bounding box center [430, 337] width 764 height 485
click at [69, 326] on div "Add Column" at bounding box center [430, 337] width 764 height 485
click at [82, 324] on div "Add Column" at bounding box center [430, 337] width 764 height 485
click at [81, 323] on div "Add Column" at bounding box center [430, 337] width 764 height 485
click at [79, 324] on div "Add Column" at bounding box center [430, 337] width 764 height 485
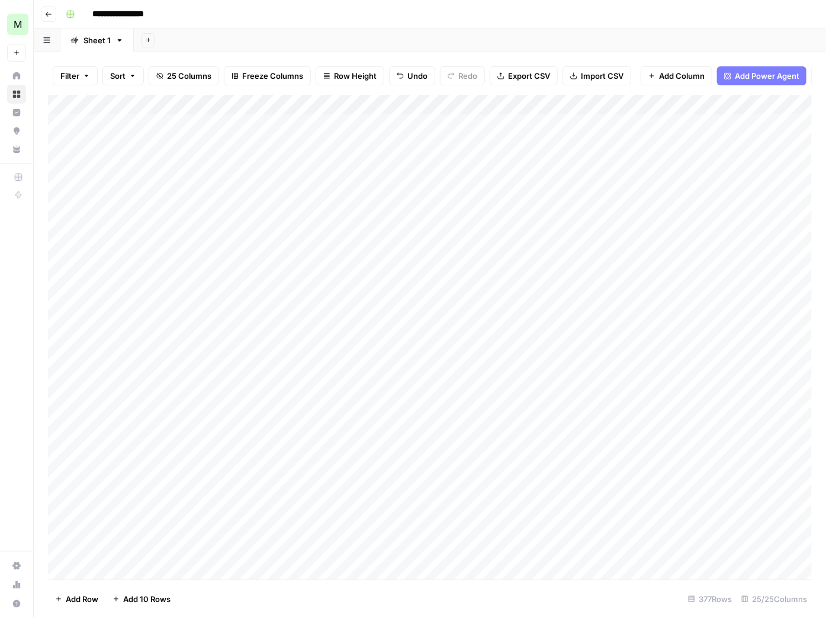
click at [59, 326] on div "Add Column" at bounding box center [430, 337] width 764 height 485
click at [79, 601] on span "Delete 1 Row" at bounding box center [78, 599] width 47 height 12
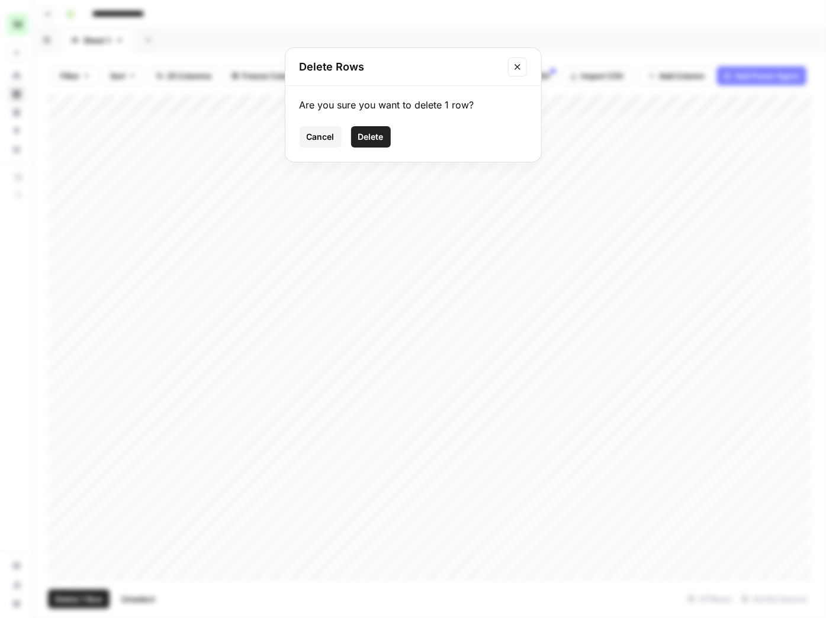
click at [371, 143] on button "Delete" at bounding box center [371, 136] width 40 height 21
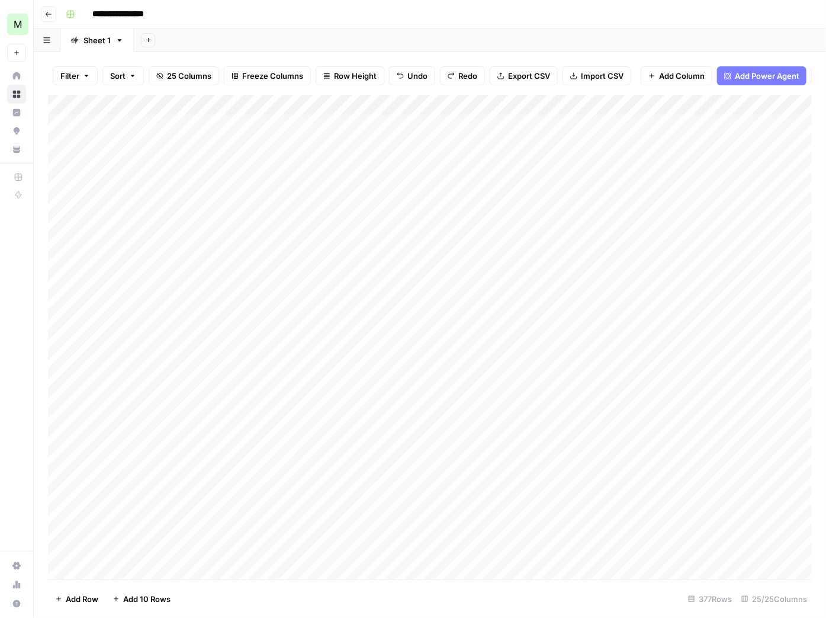
click at [365, 326] on div "Add Column" at bounding box center [430, 337] width 764 height 485
click at [365, 326] on textarea "**********" at bounding box center [397, 326] width 190 height 17
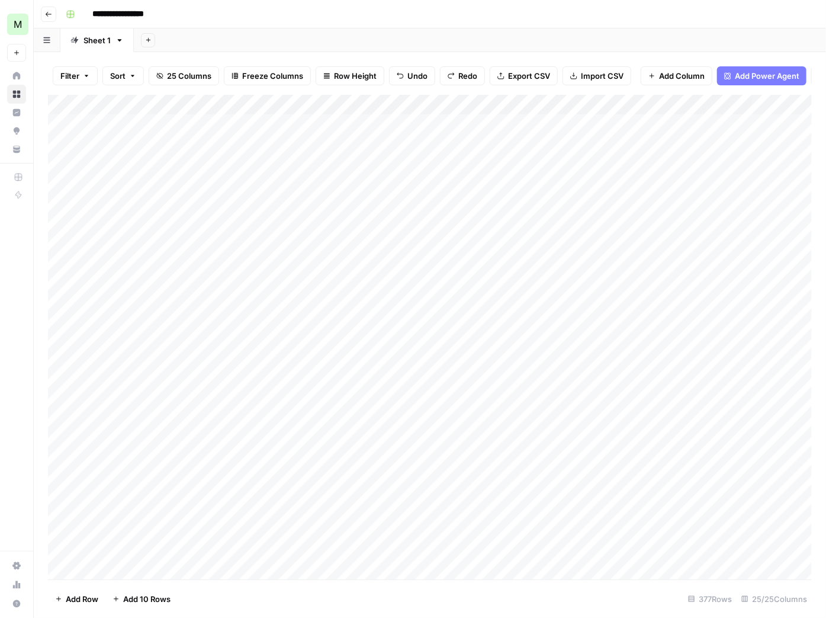
click at [566, 323] on div "Add Column" at bounding box center [430, 337] width 764 height 485
click at [558, 328] on div "Add Column" at bounding box center [430, 337] width 764 height 485
click at [614, 324] on div "Add Column" at bounding box center [430, 337] width 764 height 485
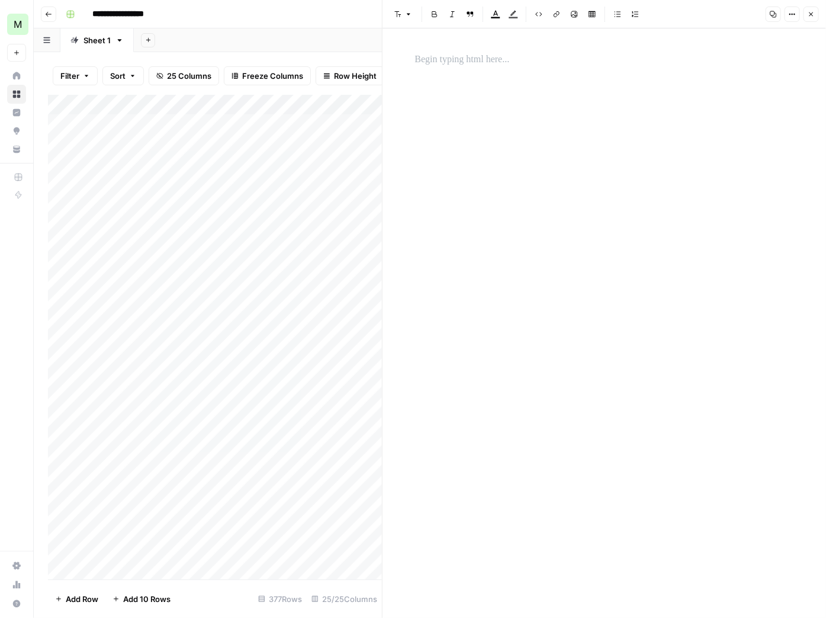
click at [504, 58] on p at bounding box center [604, 59] width 379 height 15
click at [811, 14] on icon "button" at bounding box center [812, 14] width 4 height 4
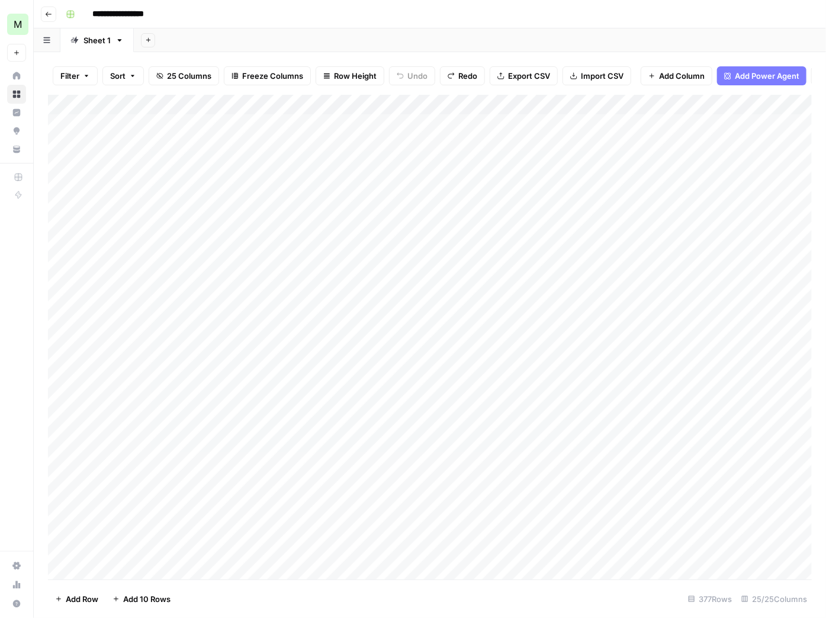
click at [256, 323] on div "Add Column" at bounding box center [430, 337] width 764 height 485
click at [382, 322] on div "Add Column" at bounding box center [430, 337] width 764 height 485
click at [161, 328] on div "Add Column" at bounding box center [430, 337] width 764 height 485
click at [444, 323] on div "Add Column" at bounding box center [430, 337] width 764 height 485
click at [500, 325] on div "Add Column" at bounding box center [430, 337] width 764 height 485
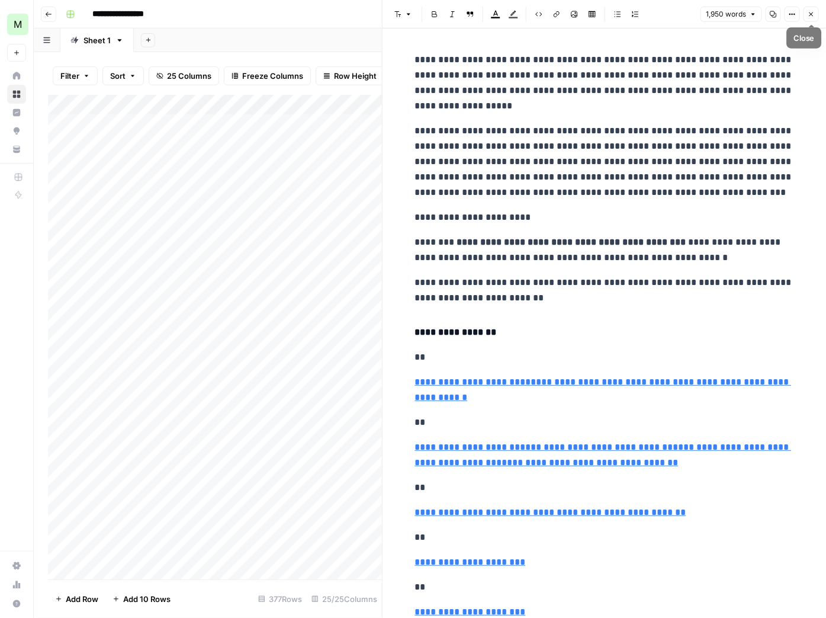
click at [812, 20] on button "Close" at bounding box center [811, 14] width 15 height 15
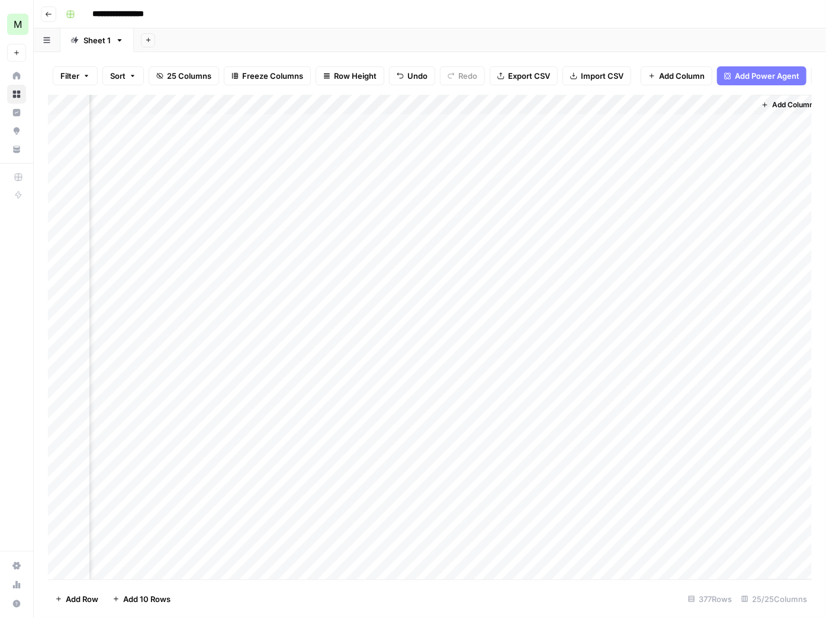
scroll to position [0, 2010]
click at [720, 105] on div "Add Column" at bounding box center [430, 337] width 764 height 485
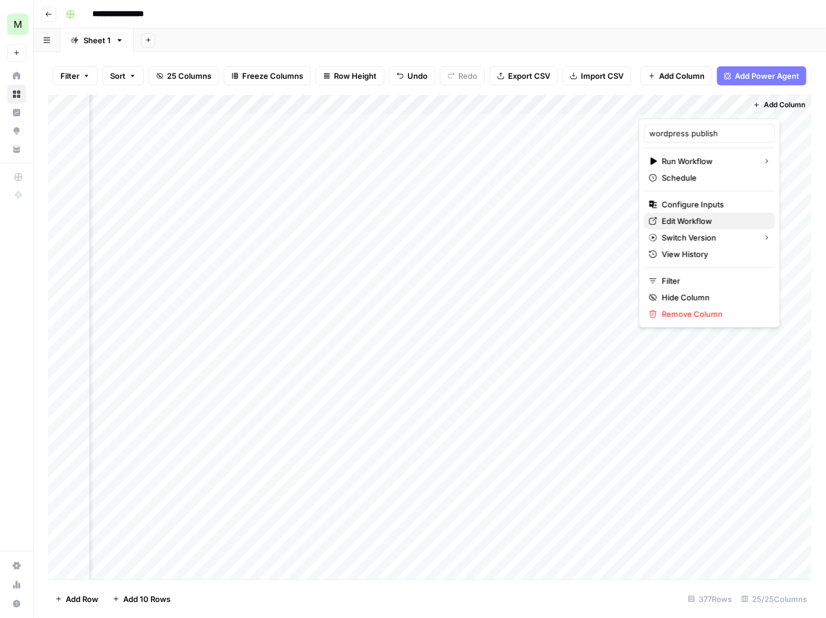
click at [700, 216] on span "Edit Workflow" at bounding box center [714, 221] width 104 height 12
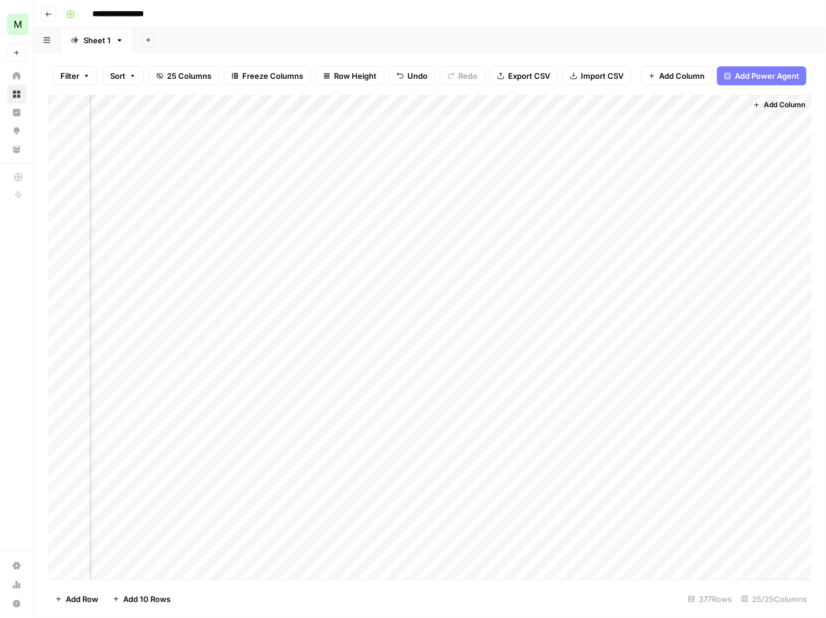
click at [414, 104] on div "Add Column" at bounding box center [430, 337] width 764 height 485
click at [451, 46] on div "Add Sheet" at bounding box center [480, 40] width 693 height 24
click at [401, 124] on div "Add Column" at bounding box center [430, 337] width 764 height 485
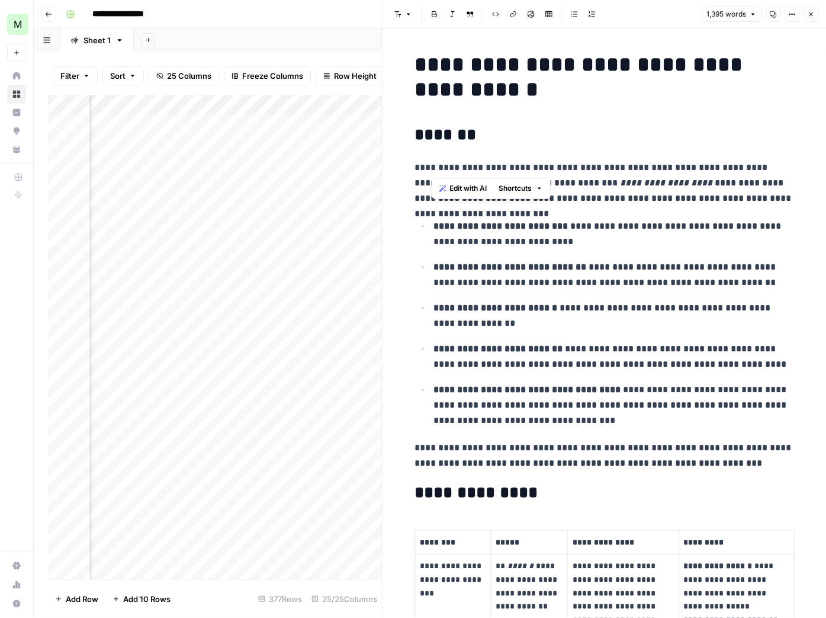
drag, startPoint x: 430, startPoint y: 168, endPoint x: 526, endPoint y: 172, distance: 96.1
click at [526, 172] on p "**********" at bounding box center [604, 183] width 379 height 46
click at [578, 170] on p "**********" at bounding box center [604, 183] width 379 height 46
click at [616, 169] on p "**********" at bounding box center [604, 183] width 379 height 46
drag, startPoint x: 768, startPoint y: 165, endPoint x: 768, endPoint y: 208, distance: 42.7
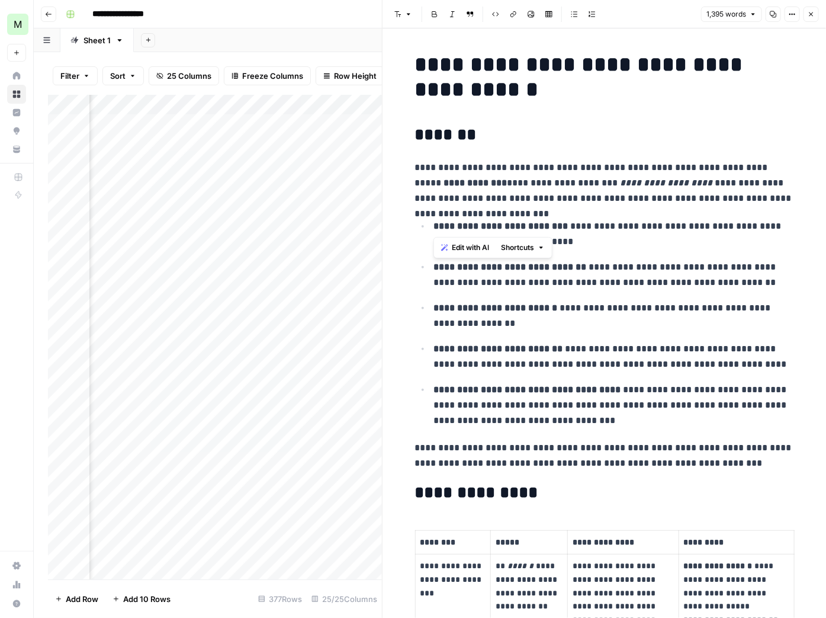
click at [707, 306] on p "**********" at bounding box center [614, 315] width 360 height 31
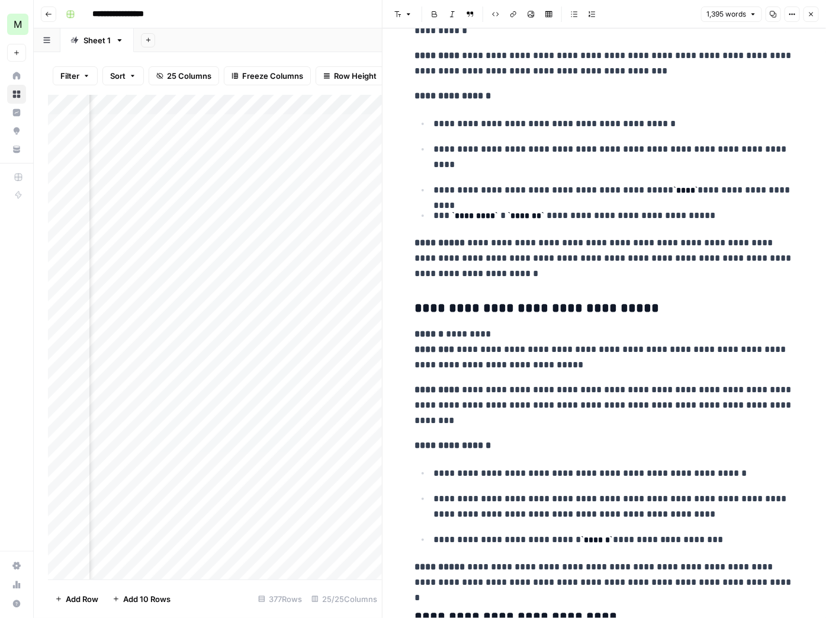
scroll to position [2828, 0]
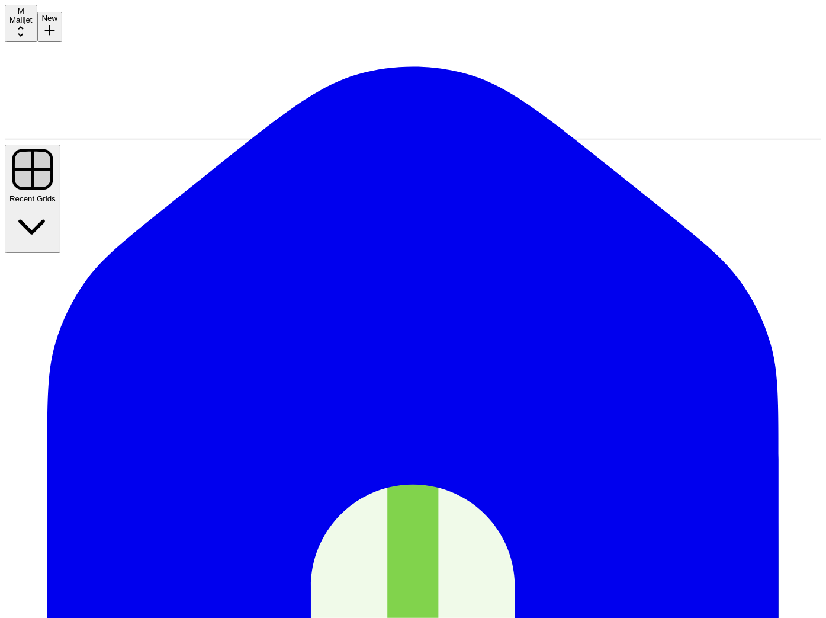
type textarea "**********"
drag, startPoint x: 483, startPoint y: 293, endPoint x: 394, endPoint y: 213, distance: 120.4
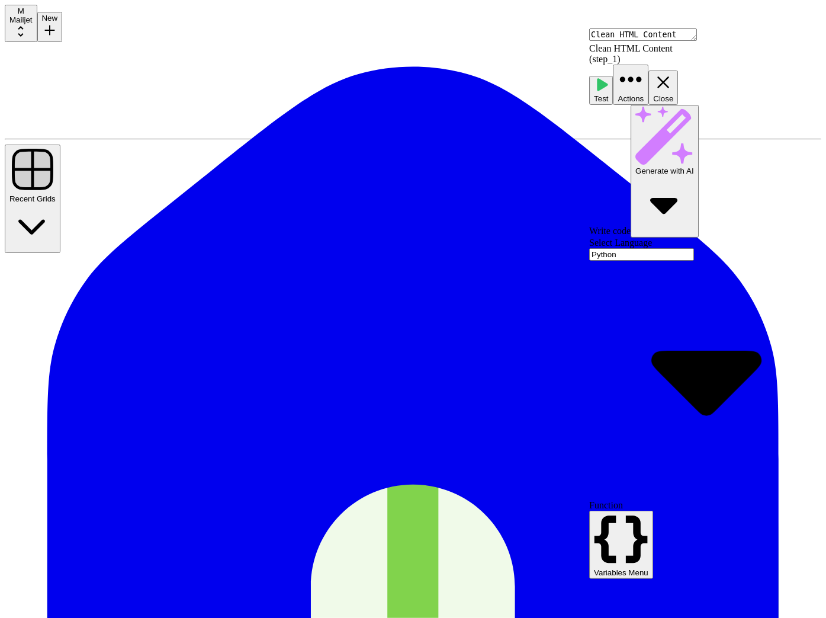
scroll to position [0, 0]
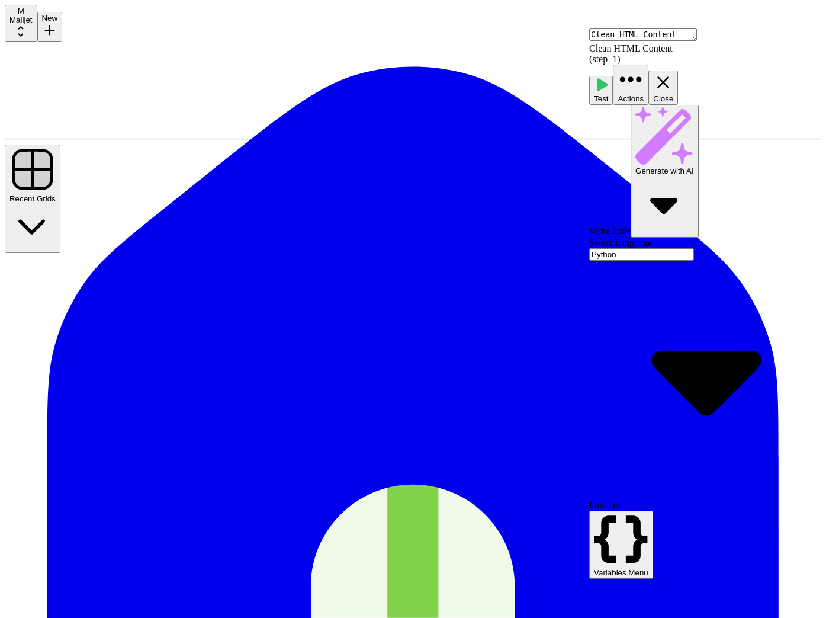
scroll to position [174, 0]
type textarea "**********"
